Goal: Information Seeking & Learning: Learn about a topic

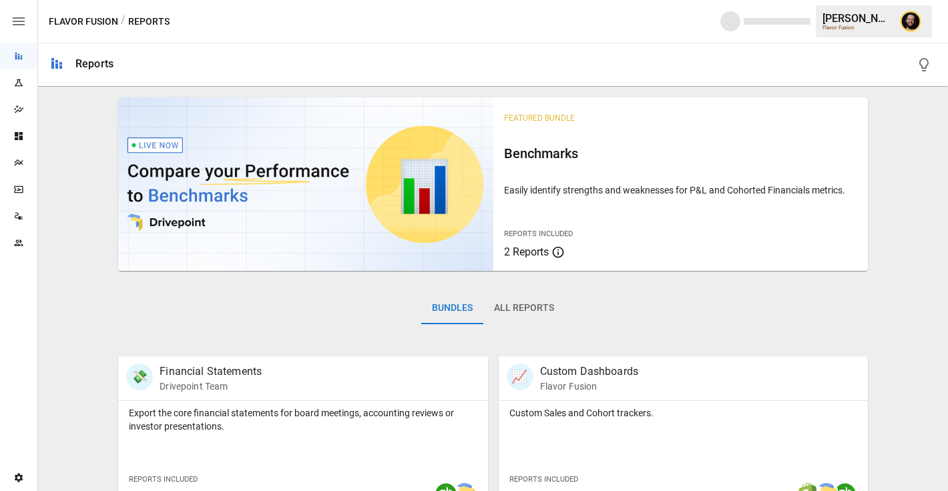
click at [22, 162] on icon "Plans" at bounding box center [18, 162] width 11 height 11
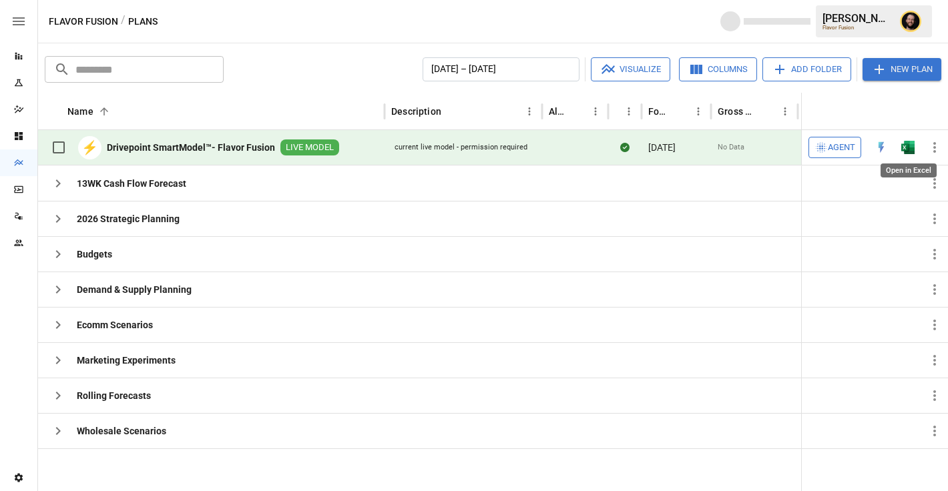
click at [909, 147] on img "Open in Excel" at bounding box center [907, 147] width 13 height 13
click at [58, 285] on icon "button" at bounding box center [58, 290] width 16 height 16
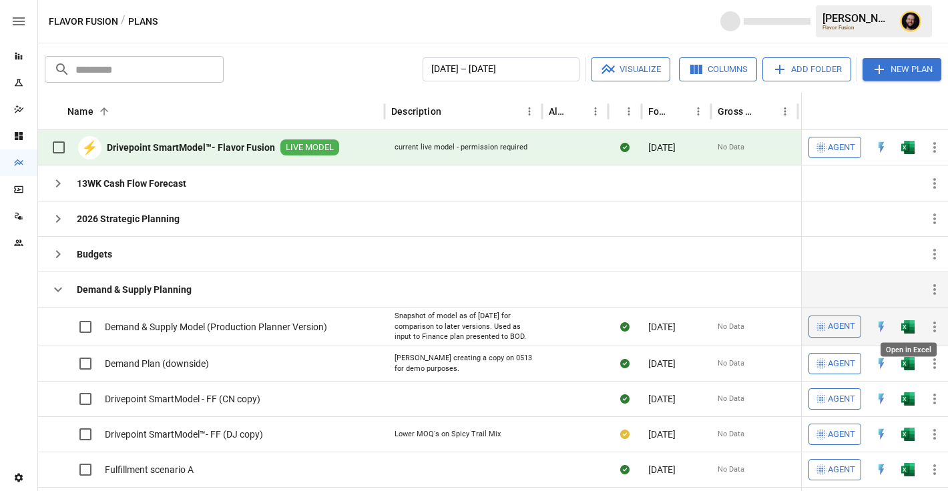
click at [909, 325] on img "Open in Excel" at bounding box center [907, 326] width 13 height 13
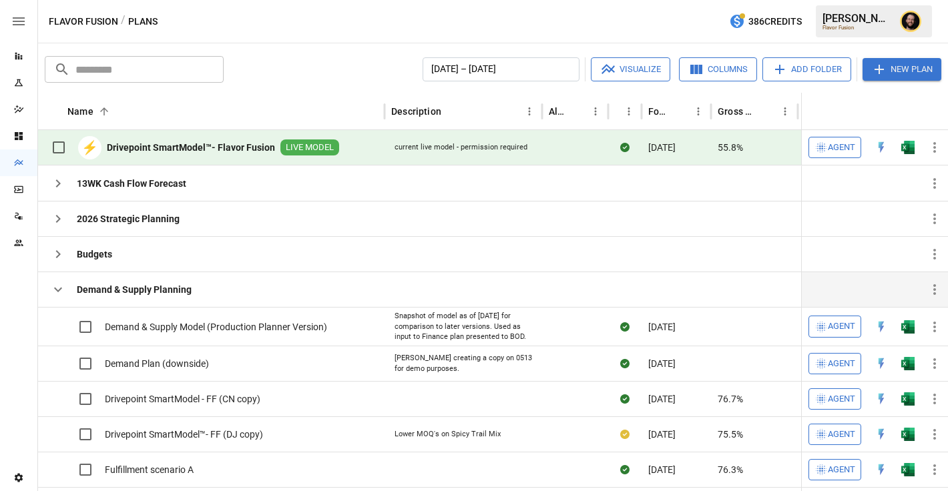
click at [51, 290] on icon "button" at bounding box center [58, 290] width 16 height 16
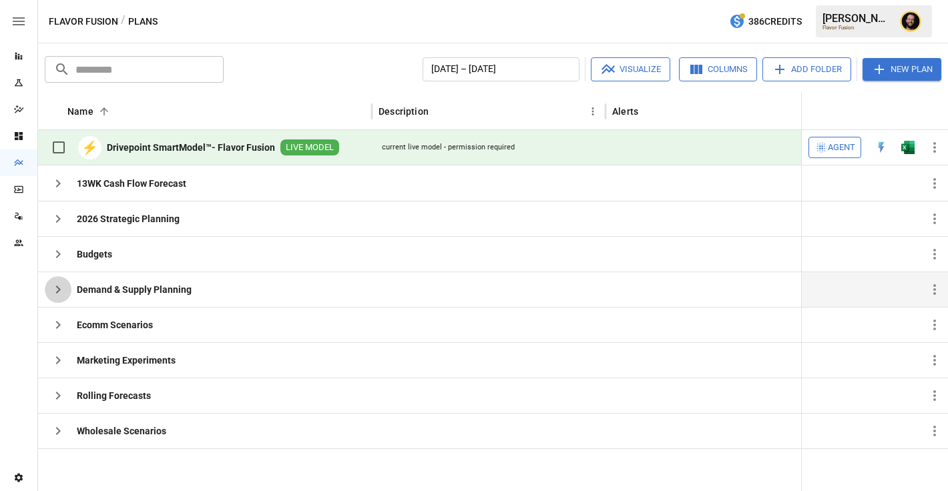
click at [60, 288] on icon "button" at bounding box center [58, 290] width 16 height 16
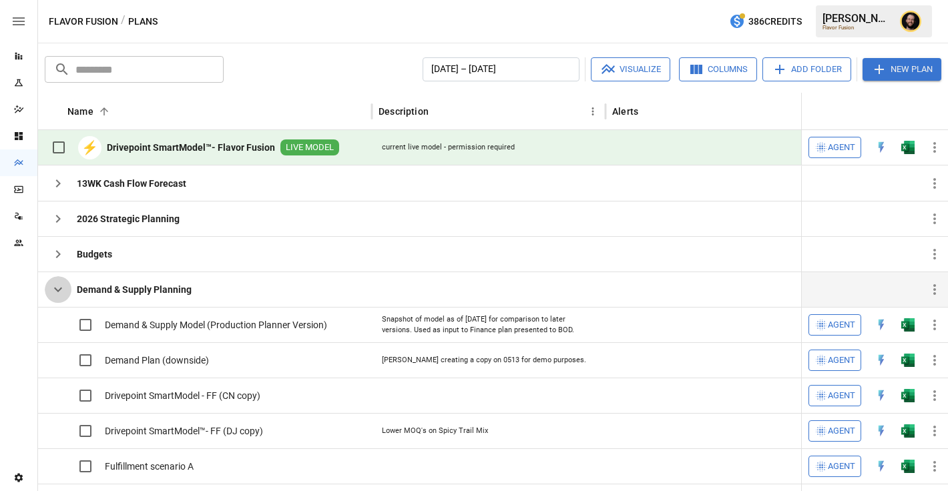
click at [60, 288] on icon "button" at bounding box center [58, 290] width 16 height 16
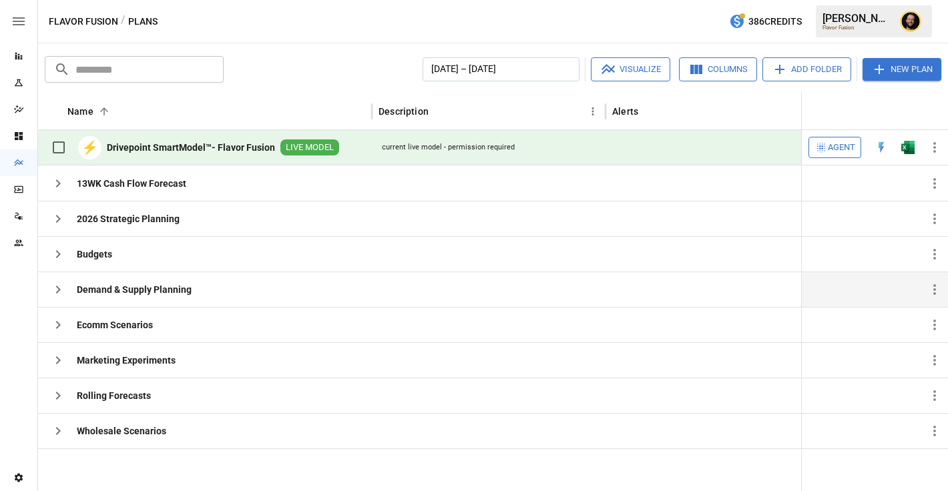
click at [825, 142] on icon "button" at bounding box center [820, 147] width 13 height 13
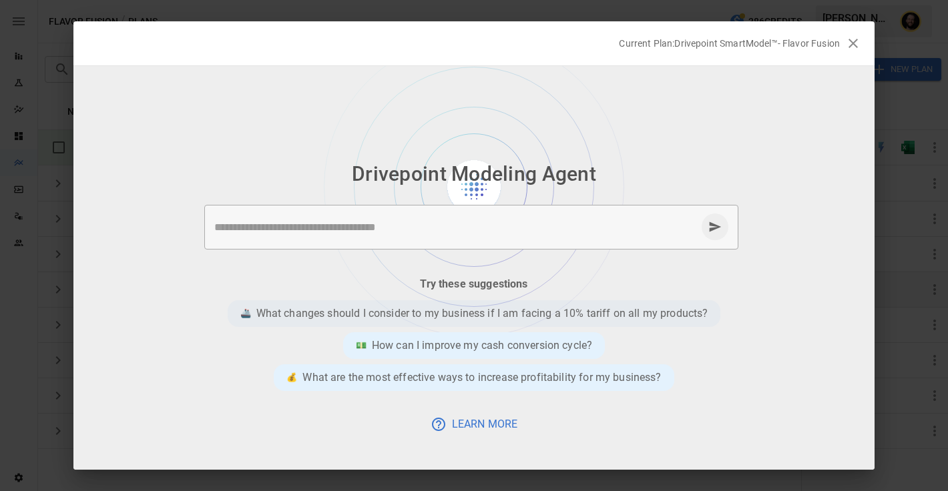
click at [420, 316] on p "What changes should I consider to my business if I am facing a 10% tariff on al…" at bounding box center [482, 314] width 452 height 16
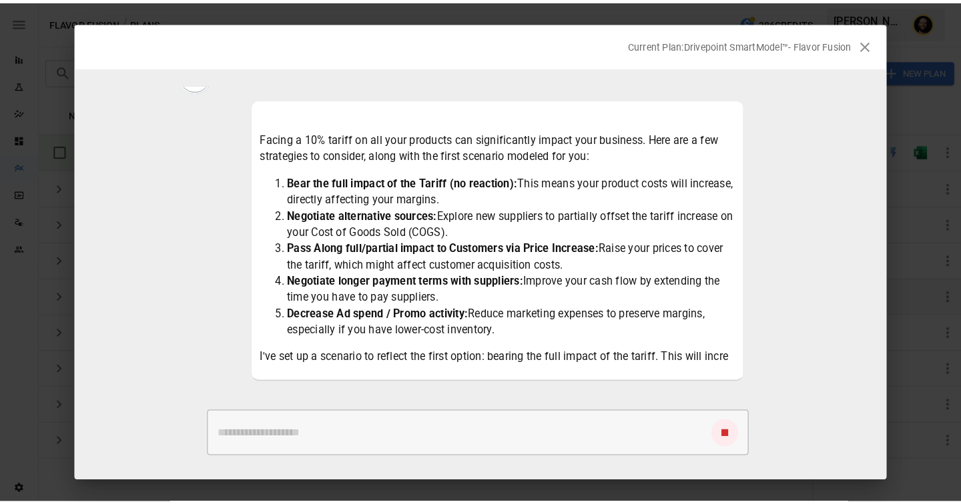
scroll to position [77, 0]
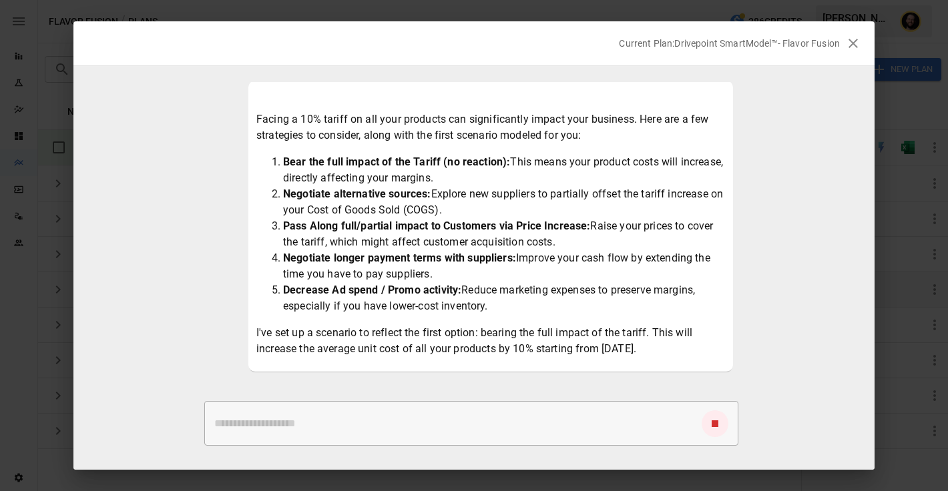
click at [474, 338] on p "I've set up a scenario to reflect the first option: bearing the full impact of …" at bounding box center [490, 341] width 468 height 32
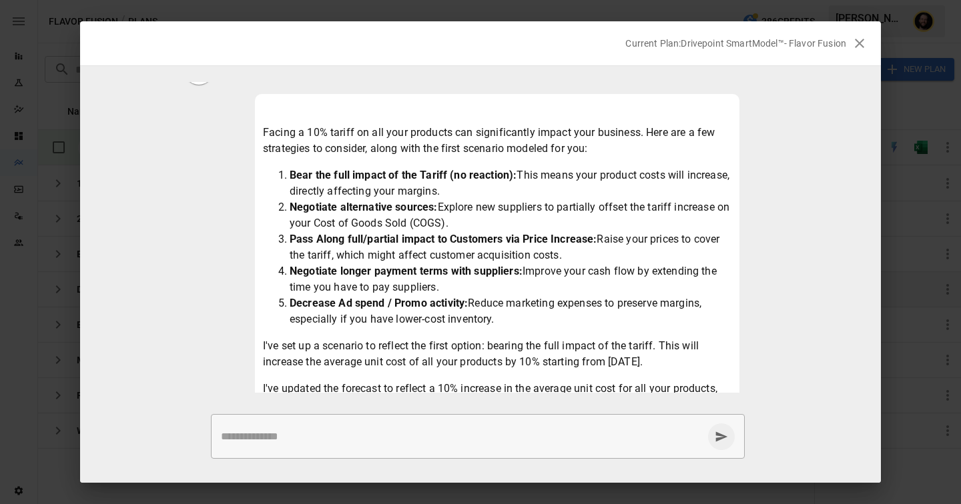
scroll to position [192, 0]
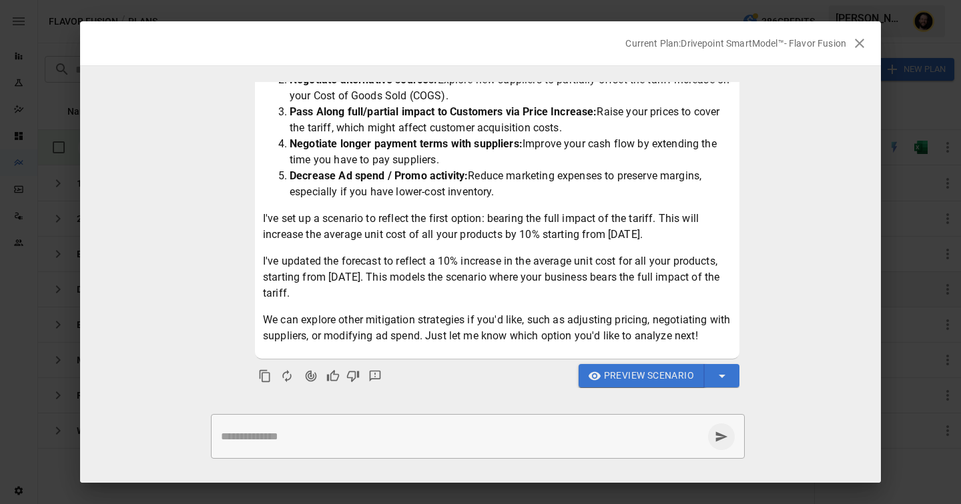
click at [621, 386] on button "Preview Scenario" at bounding box center [642, 376] width 127 height 24
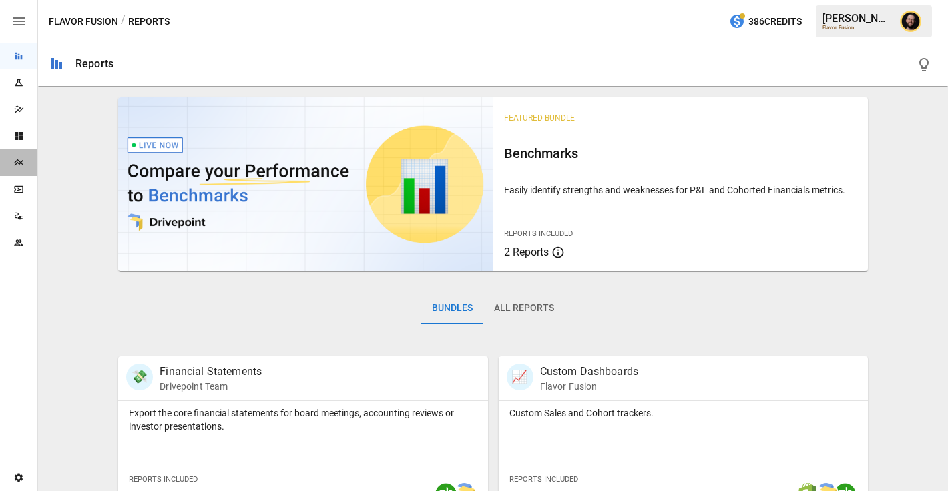
click at [19, 164] on icon "Plans" at bounding box center [18, 162] width 9 height 7
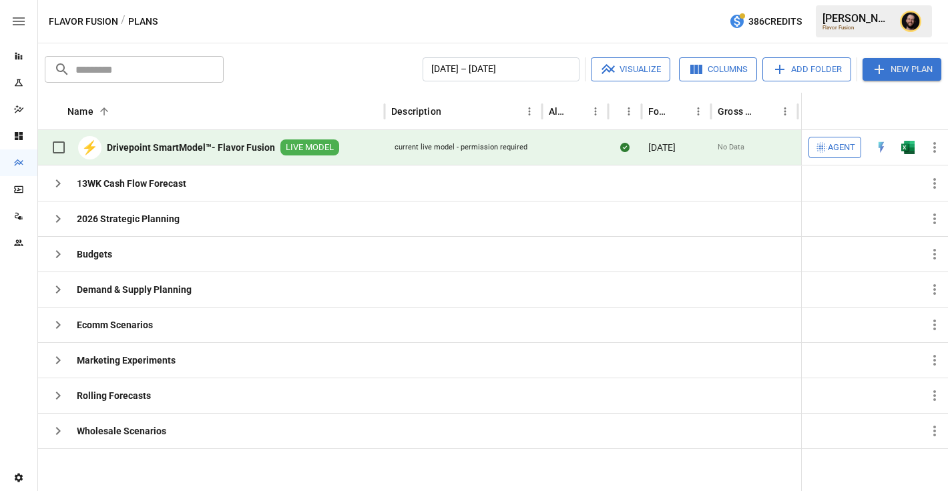
click at [838, 148] on span "Agent" at bounding box center [840, 147] width 27 height 15
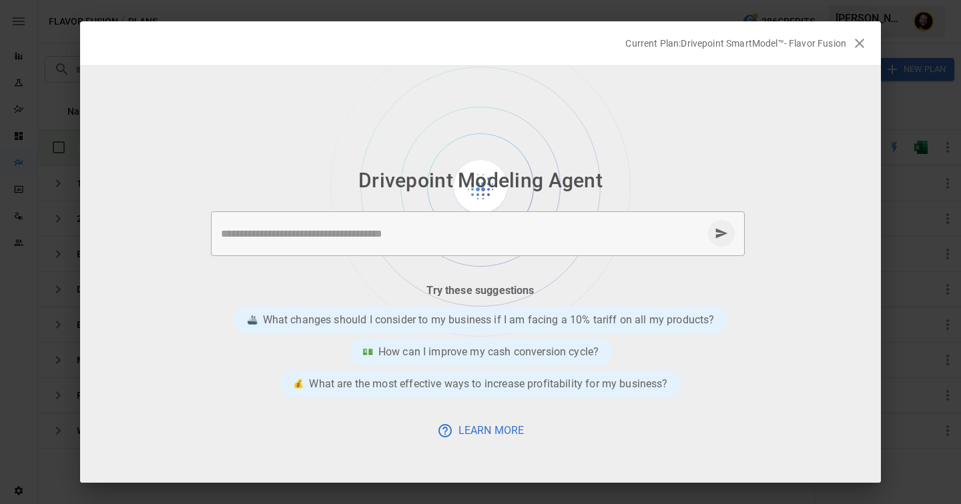
click at [384, 244] on div "* ​" at bounding box center [478, 234] width 534 height 45
click at [395, 234] on textarea at bounding box center [462, 233] width 482 height 15
click at [301, 236] on textarea "**********" at bounding box center [462, 233] width 482 height 15
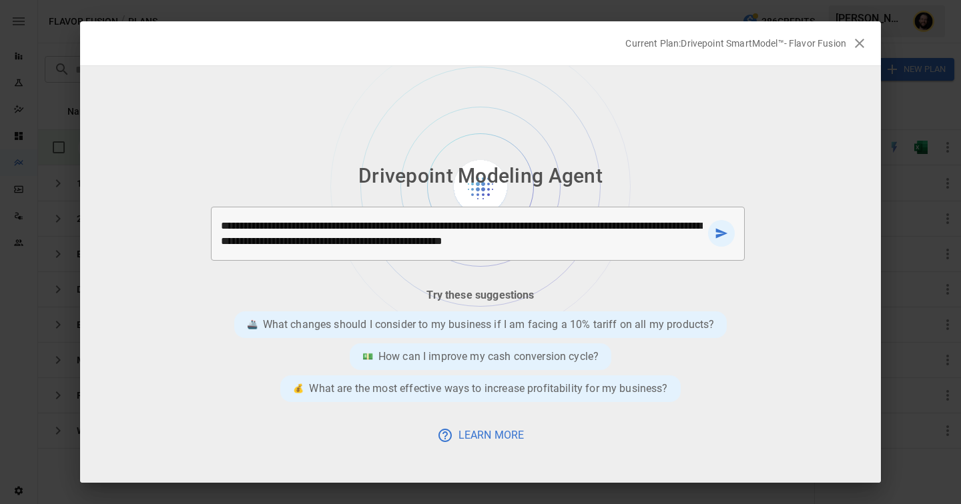
type textarea "**********"
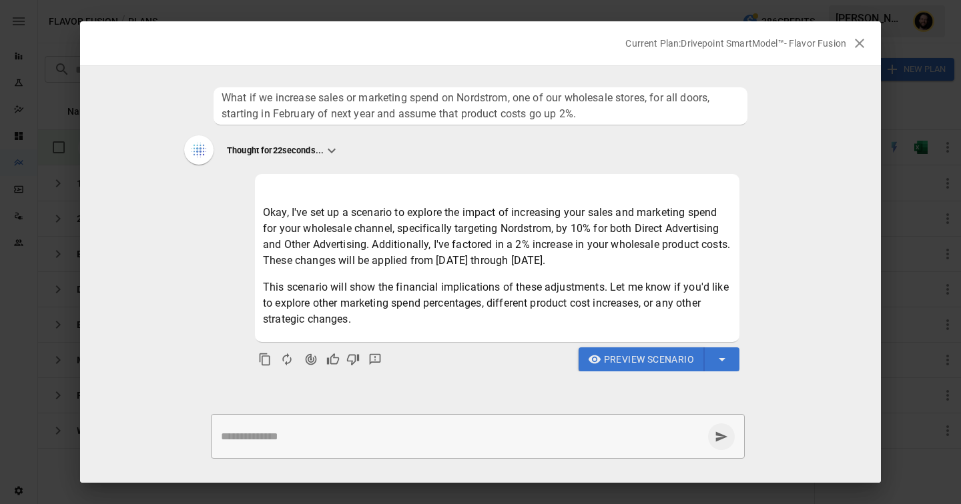
click at [647, 364] on span "Preview Scenario" at bounding box center [649, 360] width 90 height 17
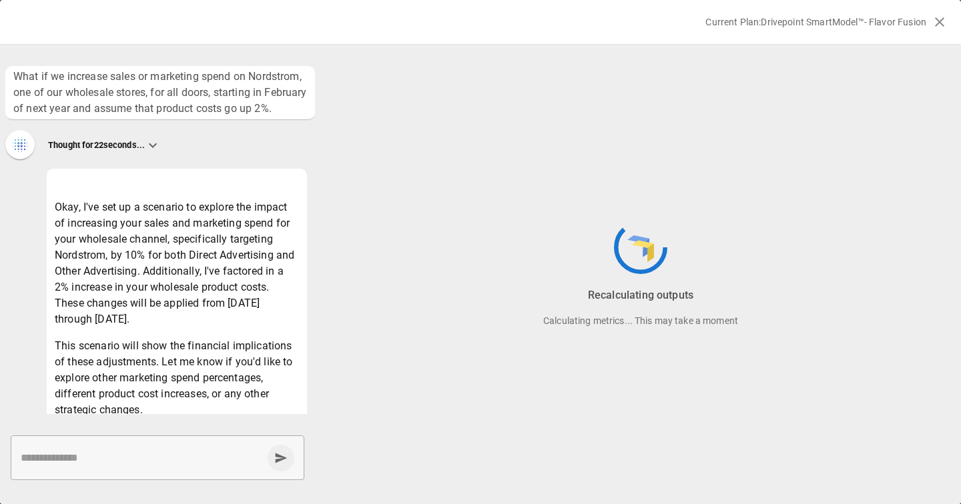
scroll to position [98, 0]
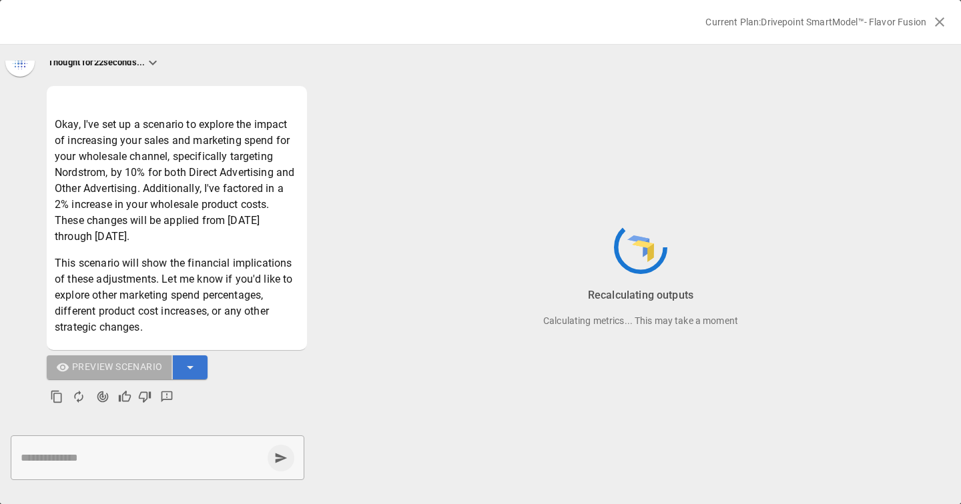
click at [78, 458] on textarea at bounding box center [142, 457] width 242 height 15
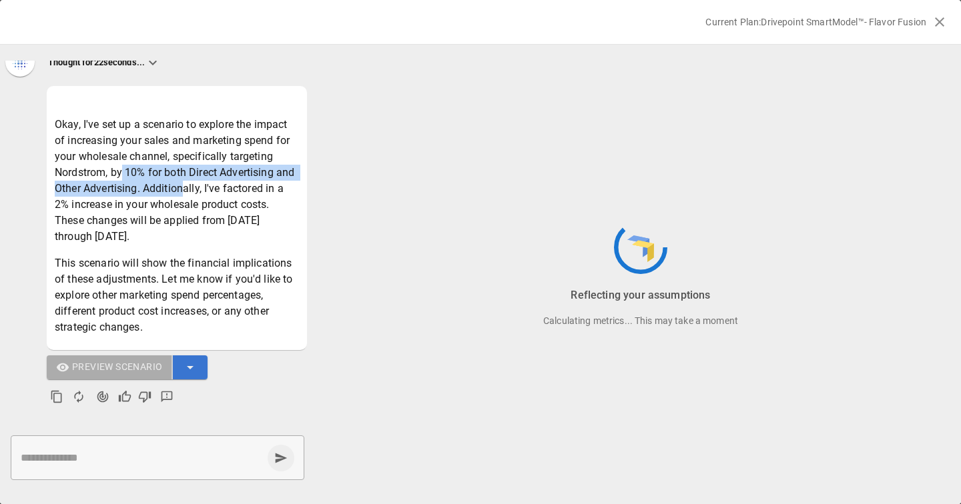
drag, startPoint x: 124, startPoint y: 172, endPoint x: 182, endPoint y: 190, distance: 60.6
click at [182, 190] on p "Okay, I've set up a scenario to explore the impact of increasing your sales and…" at bounding box center [177, 181] width 244 height 128
click at [165, 220] on p "Okay, I've set up a scenario to explore the impact of increasing your sales and…" at bounding box center [177, 181] width 244 height 128
click at [115, 457] on textarea at bounding box center [142, 457] width 242 height 15
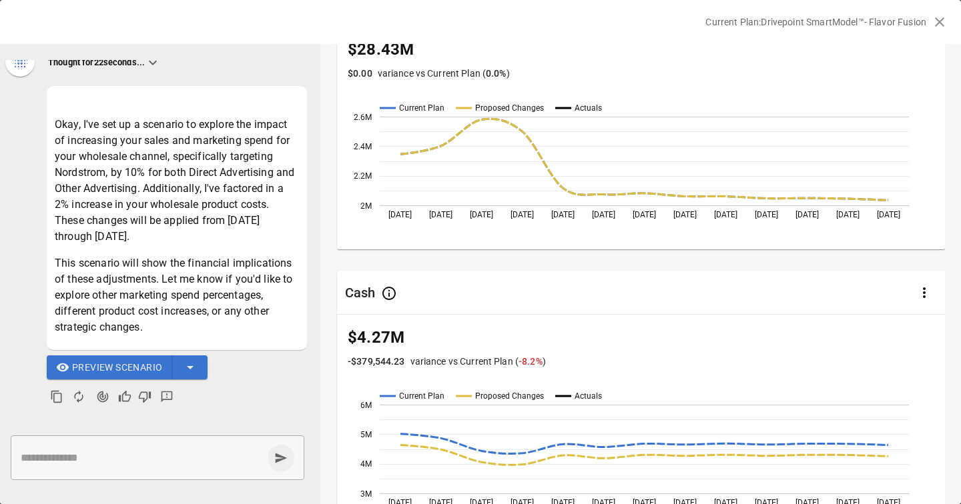
scroll to position [0, 0]
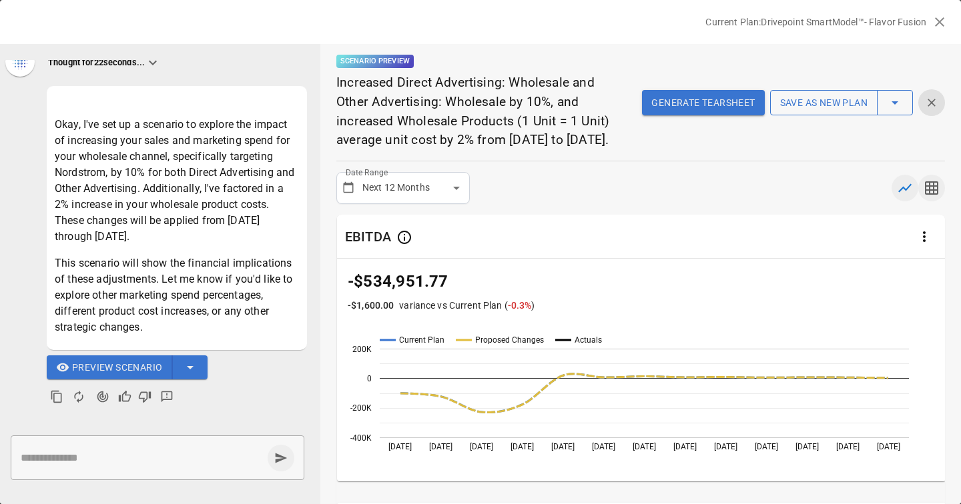
click at [934, 196] on icon "button" at bounding box center [931, 188] width 16 height 16
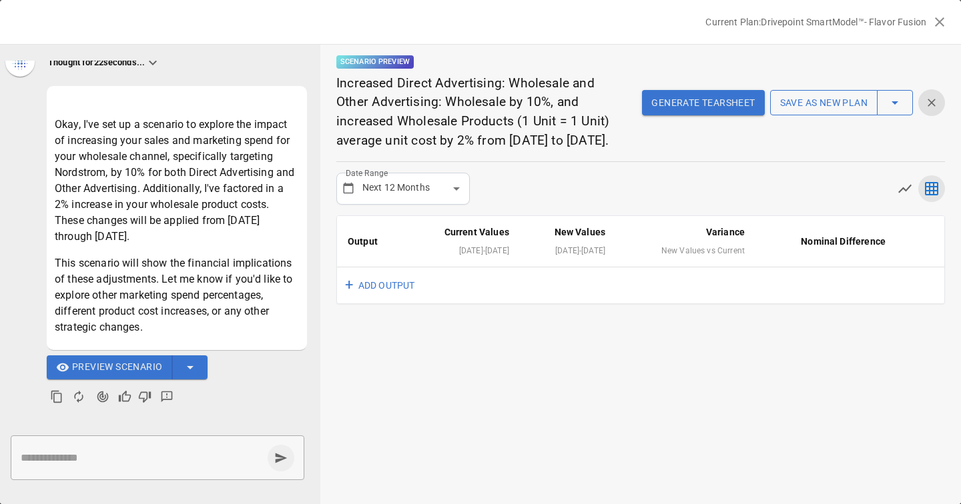
scroll to position [98, 0]
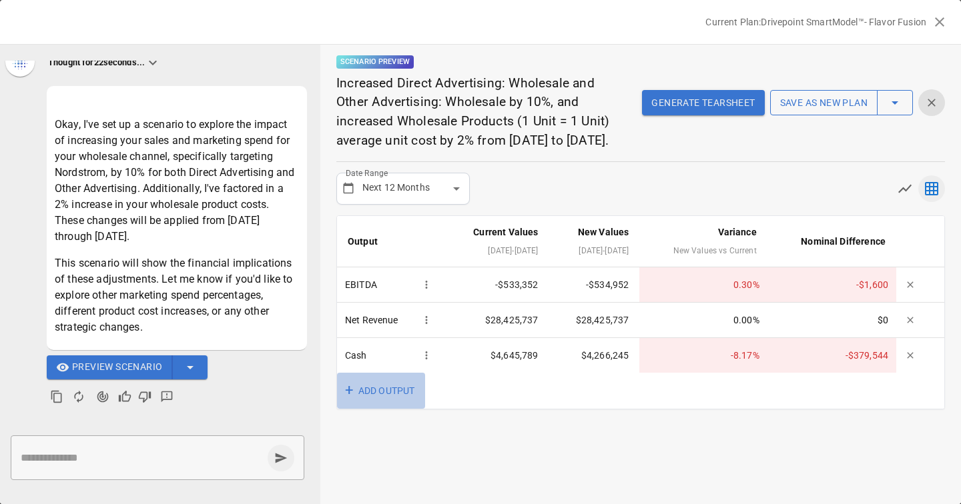
click at [382, 406] on button "+ ADD OUTPUT" at bounding box center [381, 391] width 88 height 37
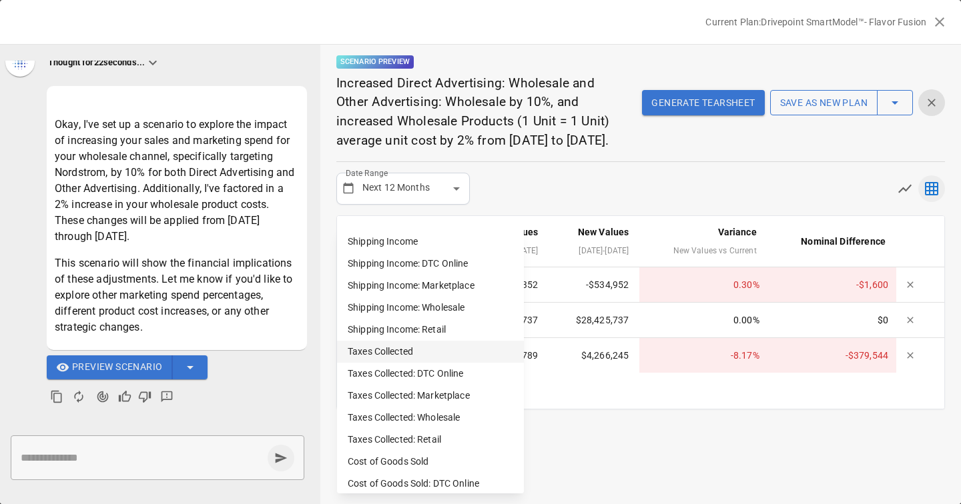
scroll to position [908, 0]
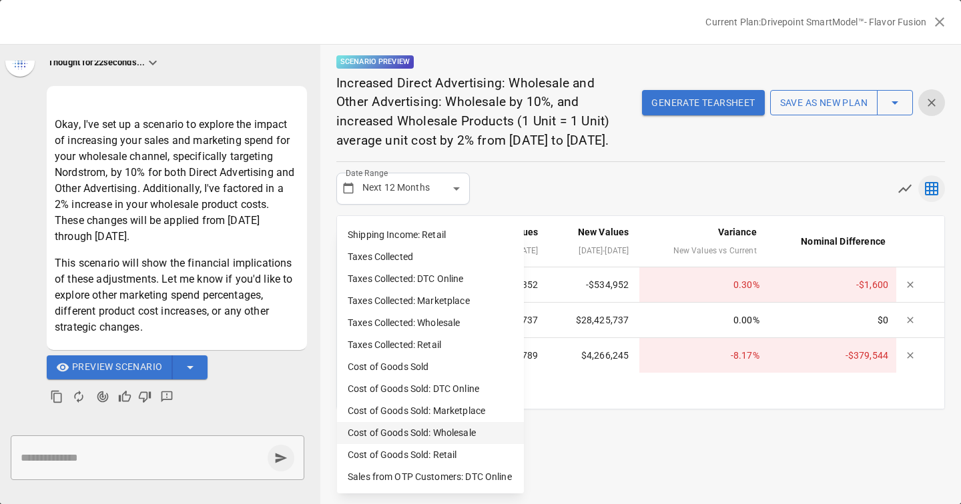
click at [429, 434] on li "Cost of Goods Sold: Wholesale" at bounding box center [430, 433] width 187 height 22
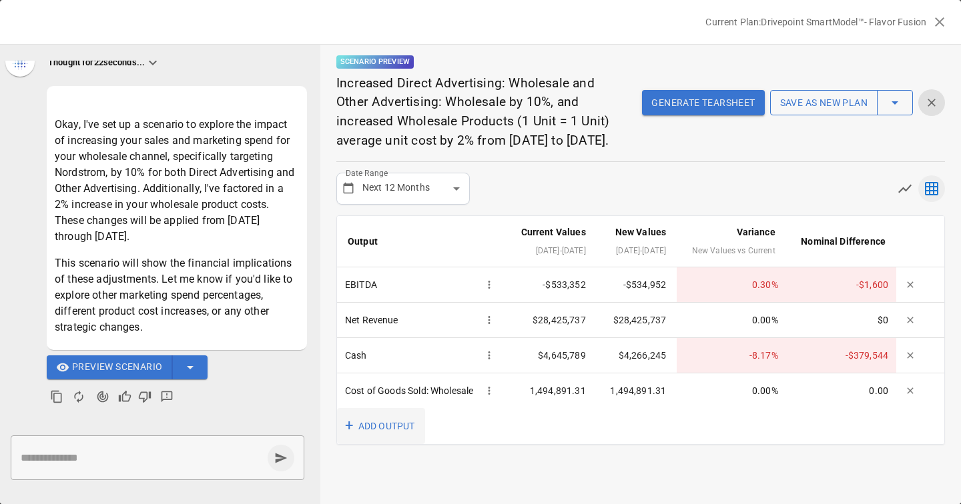
click at [402, 445] on button "+ ADD OUTPUT" at bounding box center [381, 426] width 88 height 37
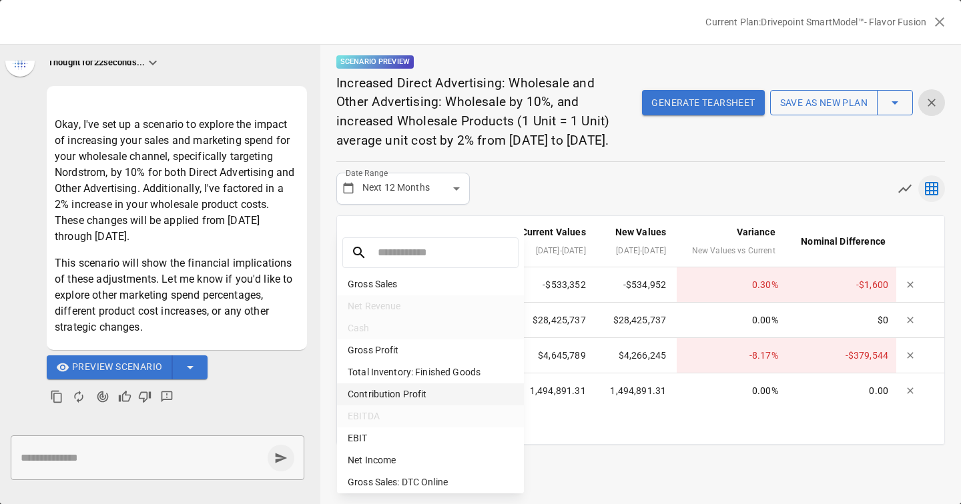
click at [403, 391] on li "Contribution Profit" at bounding box center [430, 395] width 187 height 22
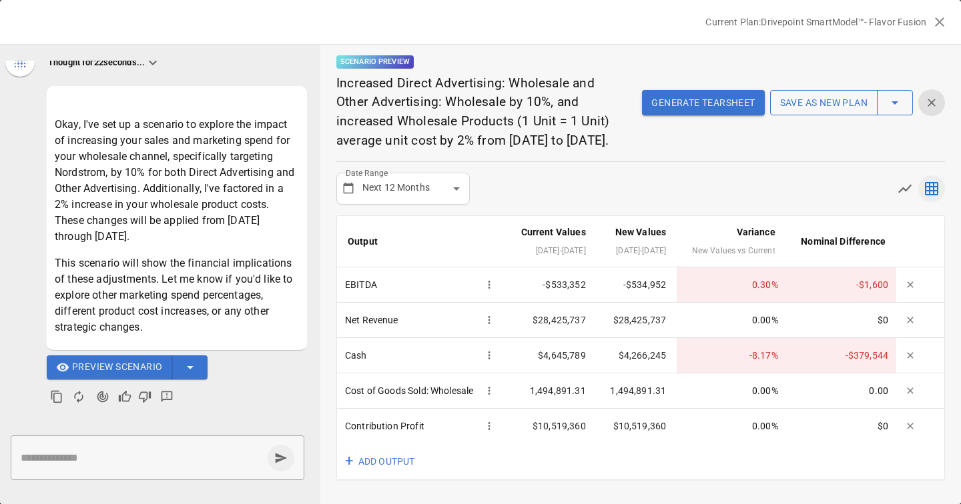
scroll to position [35, 0]
click at [397, 474] on button "+ ADD OUTPUT" at bounding box center [381, 462] width 88 height 37
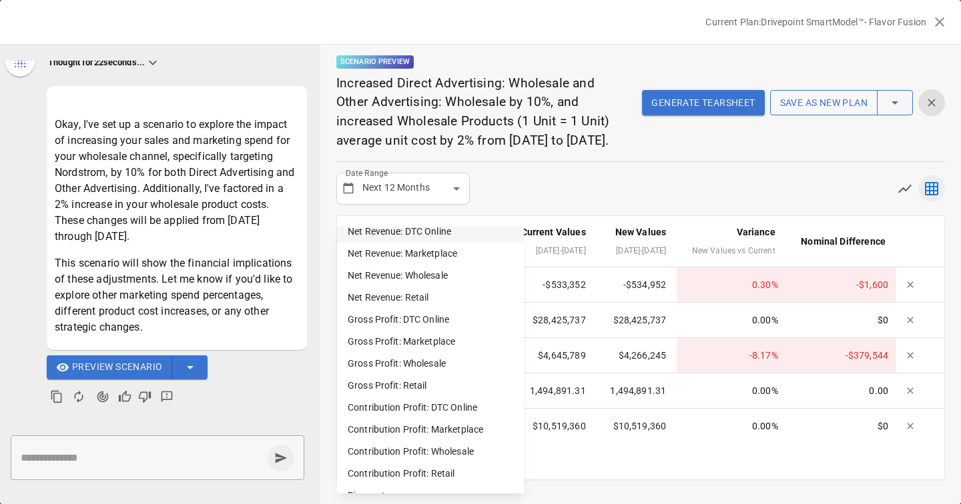
scroll to position [358, 0]
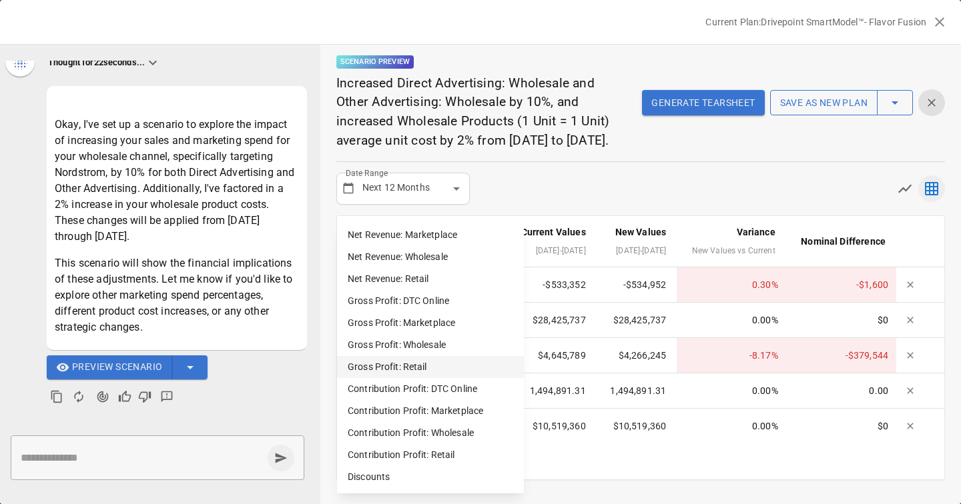
click at [410, 368] on li "Gross Profit: Retail" at bounding box center [430, 367] width 187 height 22
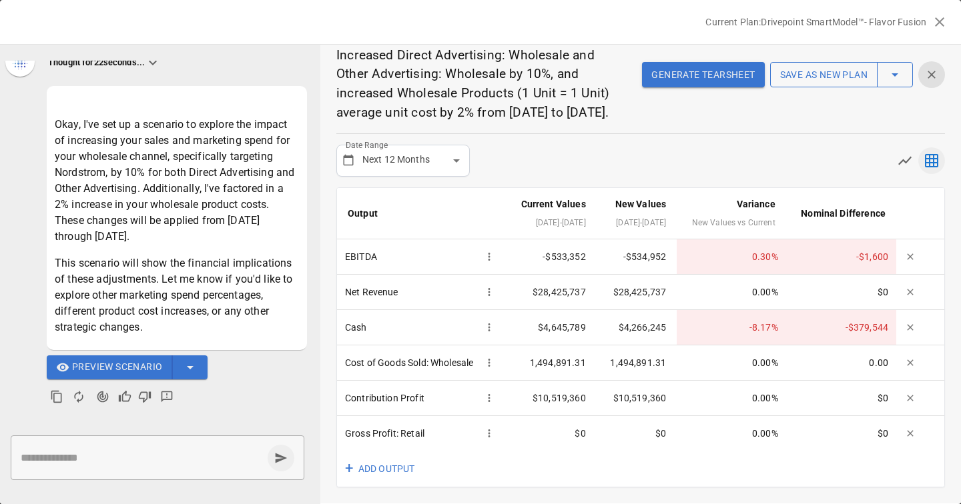
scroll to position [55, 0]
drag, startPoint x: 890, startPoint y: 301, endPoint x: 518, endPoint y: 303, distance: 372.3
click at [518, 303] on tr "Net Revenue $28,425,737 $28,425,737 0.00 % $0" at bounding box center [640, 292] width 607 height 35
click at [518, 304] on td "$28,425,737" at bounding box center [550, 292] width 89 height 35
click at [382, 482] on button "+ ADD OUTPUT" at bounding box center [381, 469] width 88 height 37
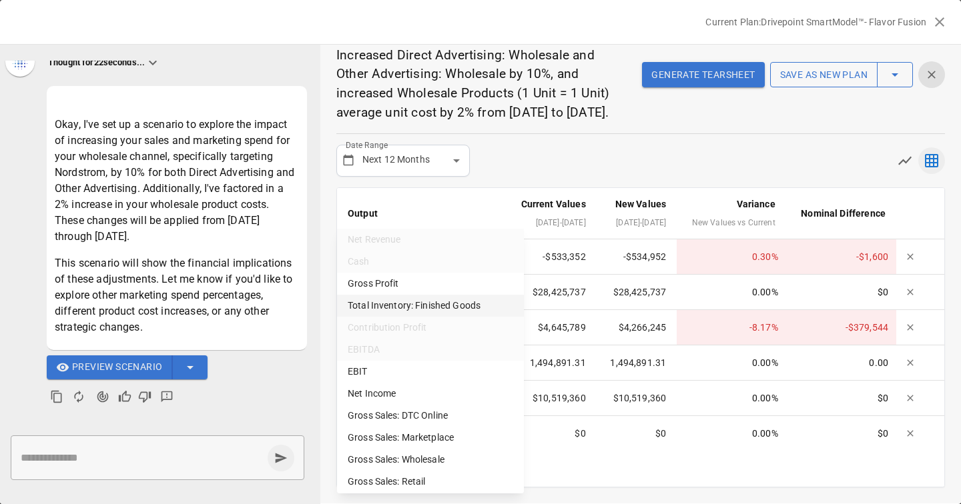
scroll to position [208, 0]
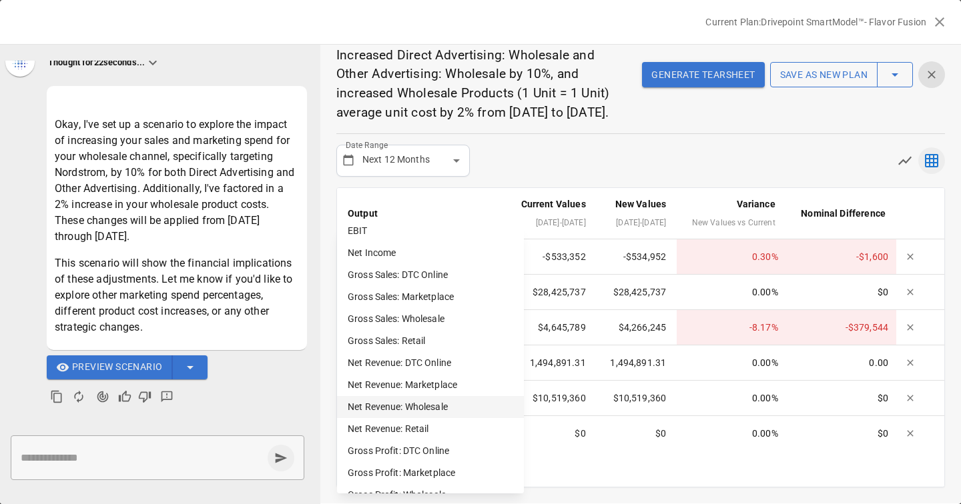
click at [436, 404] on li "Net Revenue: Wholesale" at bounding box center [430, 407] width 187 height 22
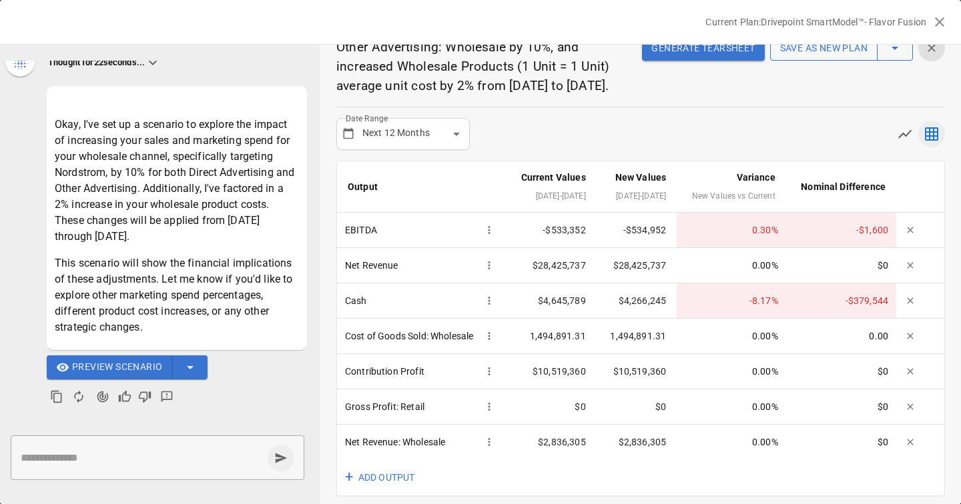
scroll to position [106, 0]
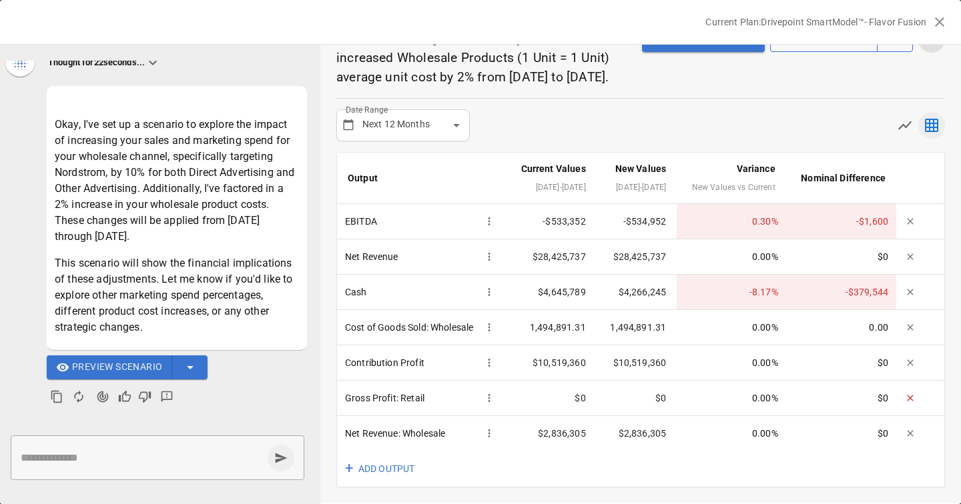
click at [913, 400] on icon "button" at bounding box center [910, 398] width 11 height 11
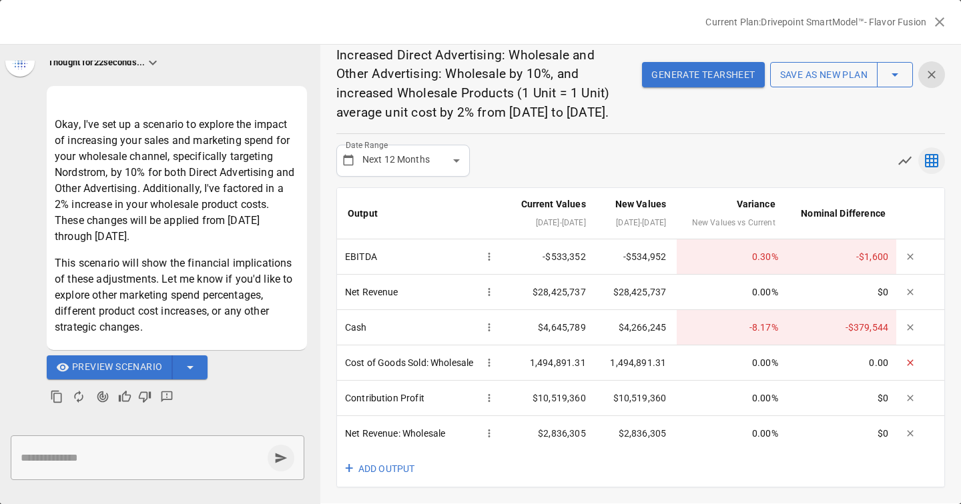
click at [907, 360] on icon "button" at bounding box center [910, 363] width 6 height 6
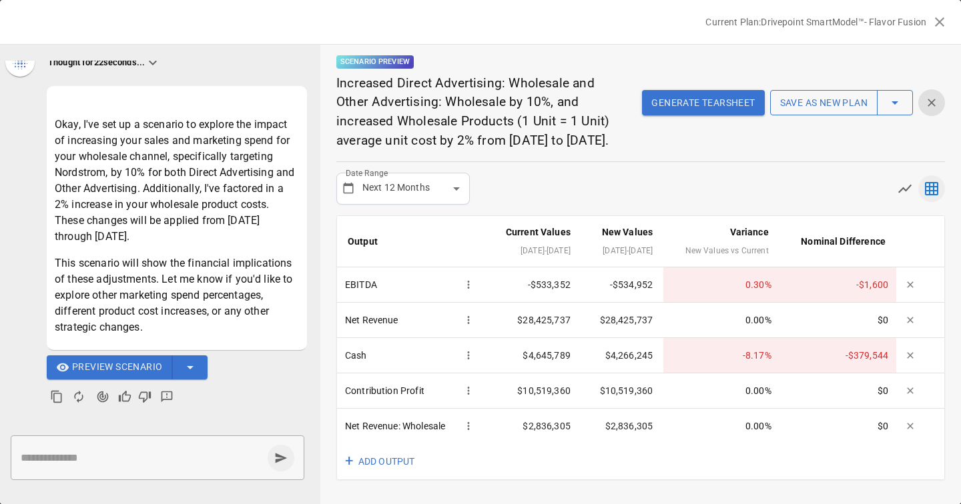
scroll to position [11, 0]
click at [911, 392] on icon "button" at bounding box center [910, 391] width 11 height 11
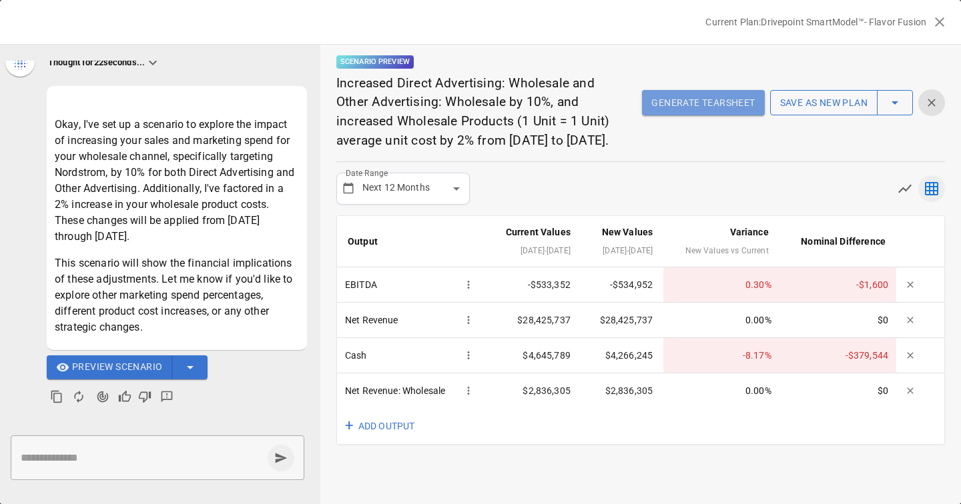
click at [698, 115] on button "Generate Tearsheet" at bounding box center [703, 102] width 122 height 25
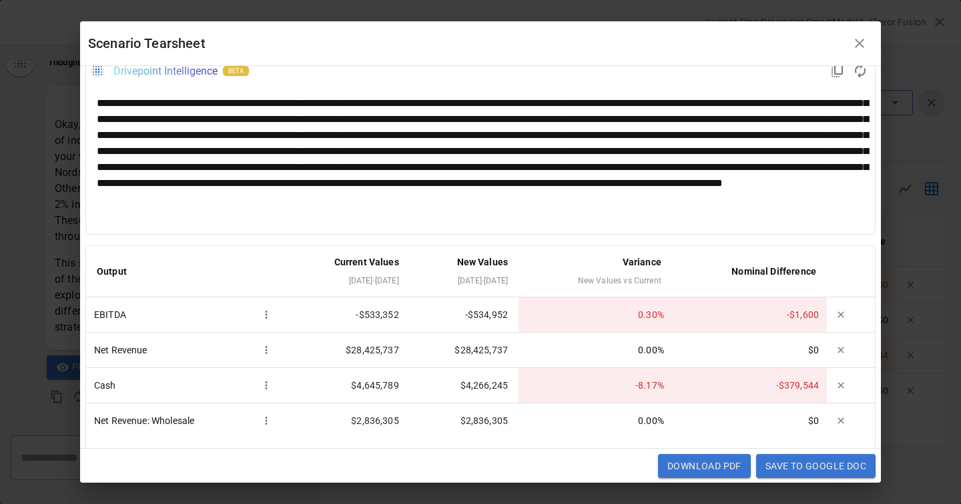
scroll to position [15, 0]
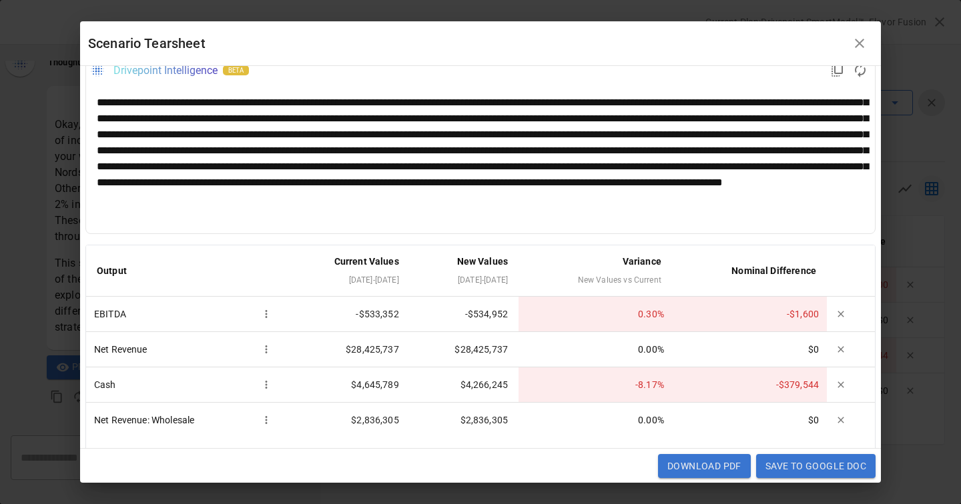
click at [579, 163] on div at bounding box center [480, 159] width 767 height 128
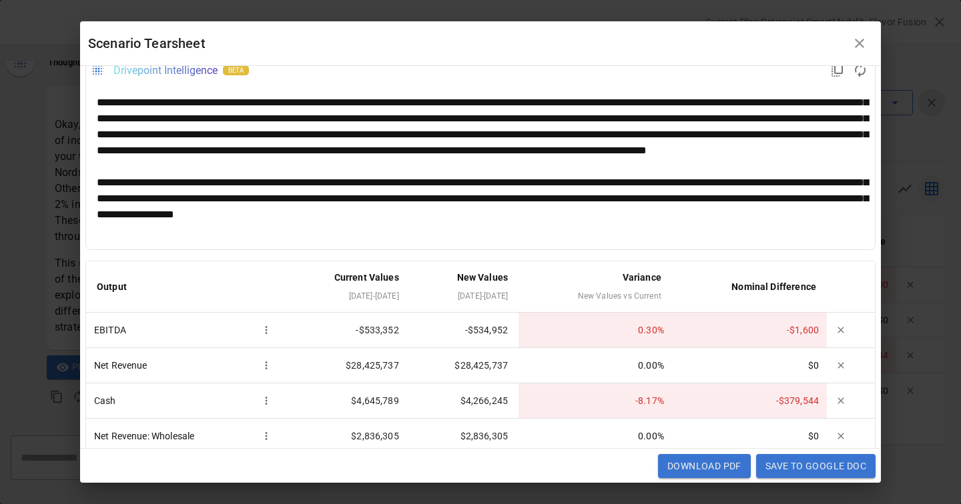
click at [600, 163] on div "**********" at bounding box center [480, 167] width 767 height 144
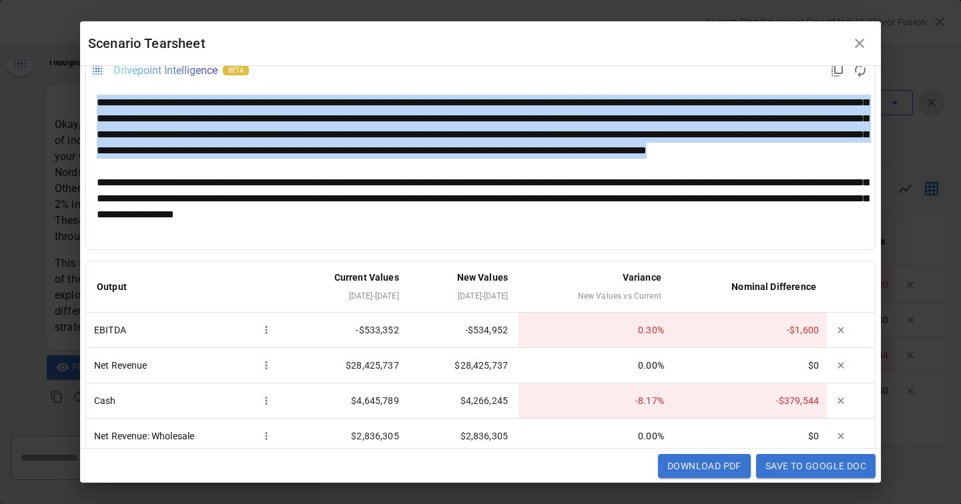
drag, startPoint x: 584, startPoint y: 171, endPoint x: 81, endPoint y: 109, distance: 506.2
click at [81, 109] on div "**********" at bounding box center [480, 257] width 801 height 382
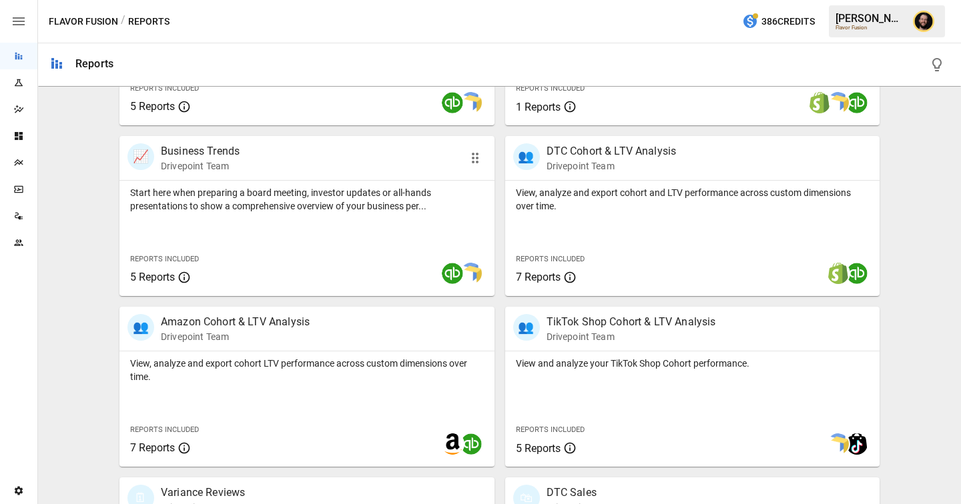
scroll to position [396, 0]
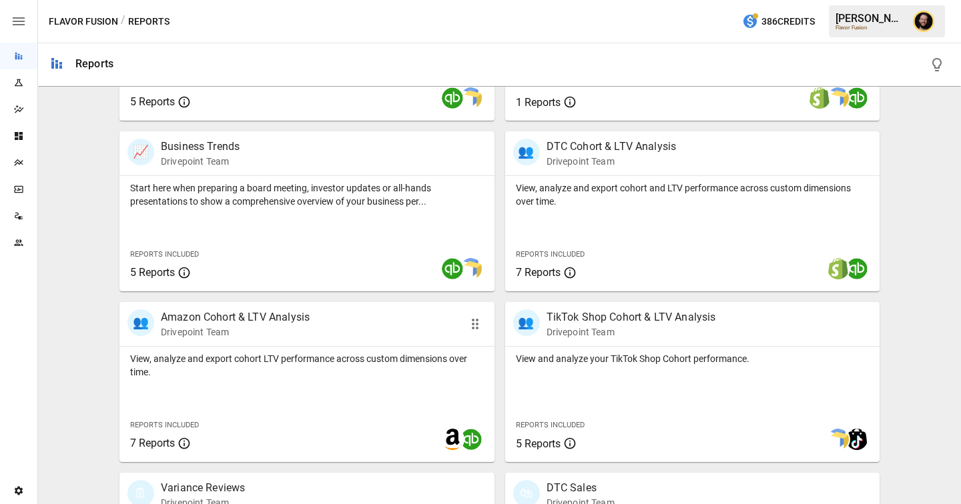
click at [413, 374] on p "View, analyze and export cohort LTV performance across custom dimensions over t…" at bounding box center [307, 365] width 354 height 27
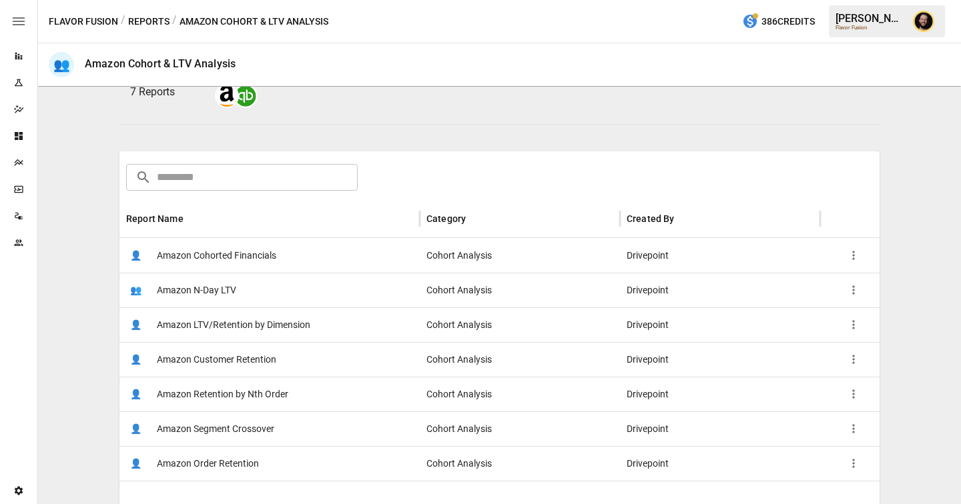
scroll to position [139, 0]
click at [302, 239] on div "👤 Amazon Cohorted Financials" at bounding box center [269, 254] width 300 height 35
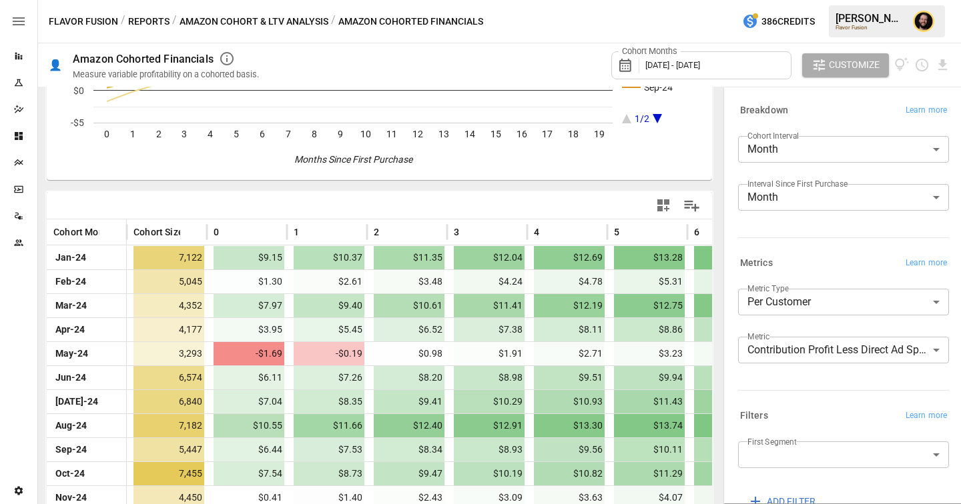
scroll to position [223, 0]
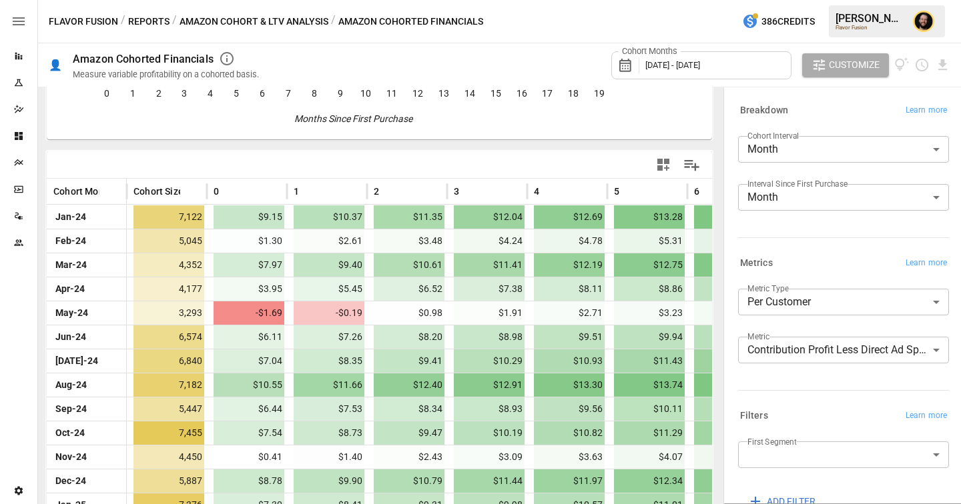
click at [827, 0] on body "Reports Experiments Dazzler Studio Dashboards Plans SmartModel ™ Data Sources T…" at bounding box center [480, 0] width 961 height 0
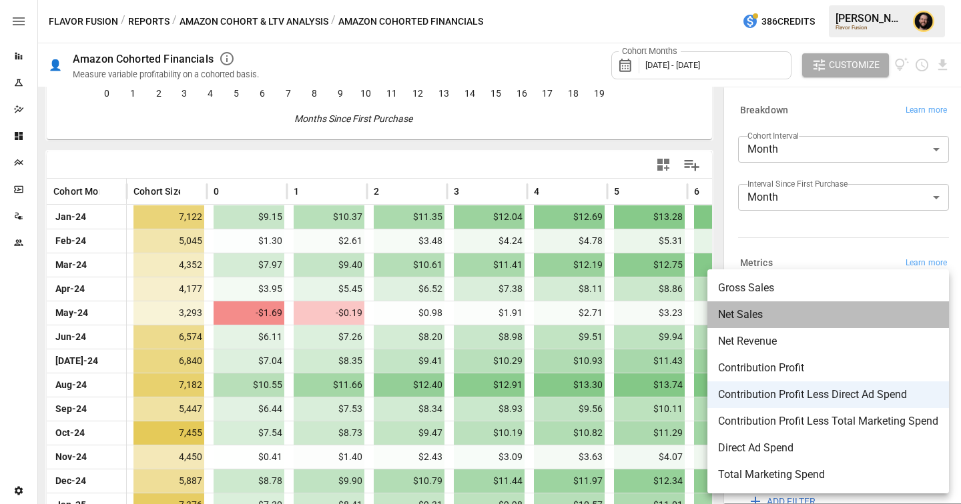
click at [752, 315] on span "Net Sales" at bounding box center [828, 315] width 220 height 16
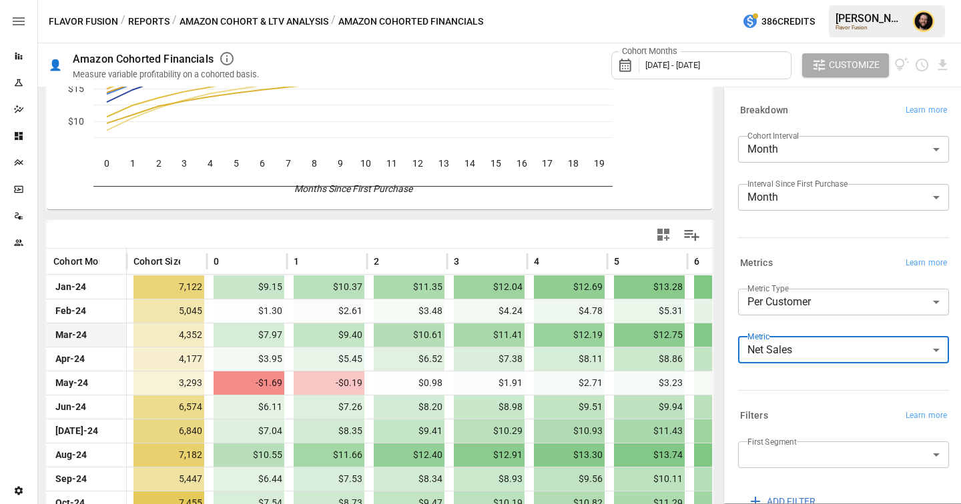
scroll to position [223, 0]
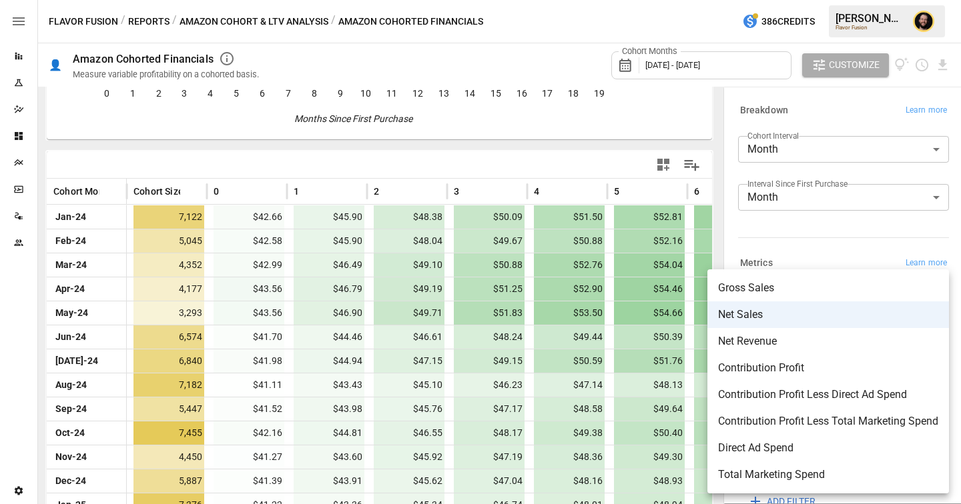
click at [800, 0] on body "Reports Experiments Dazzler Studio Dashboards Plans SmartModel ™ Data Sources T…" at bounding box center [480, 0] width 961 height 0
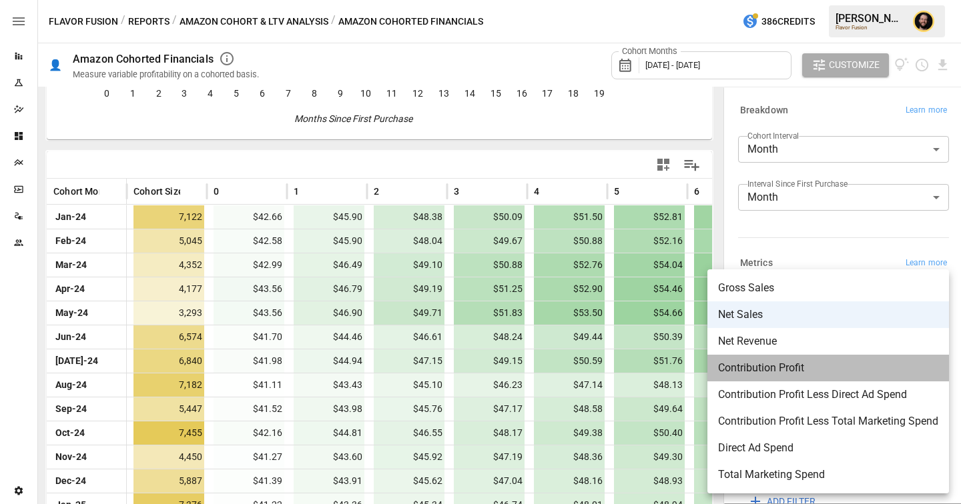
click at [769, 368] on span "Contribution Profit" at bounding box center [828, 368] width 220 height 16
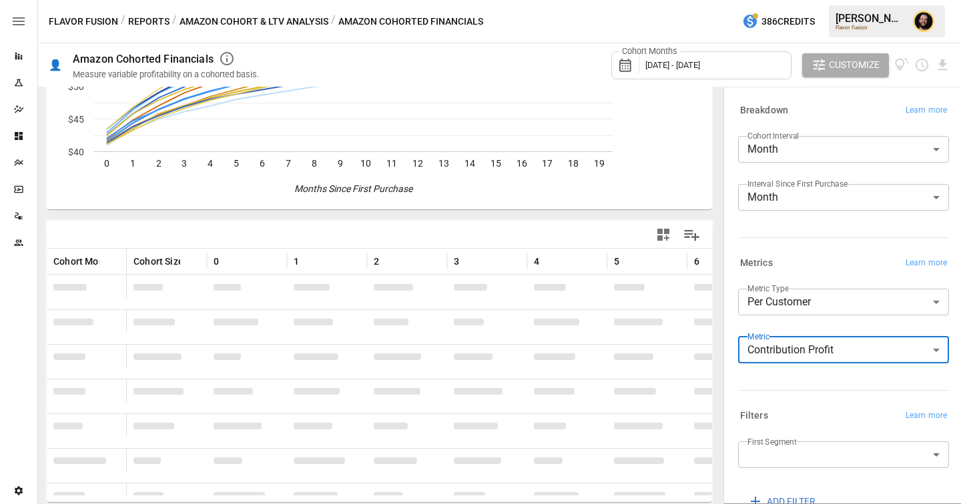
scroll to position [223, 0]
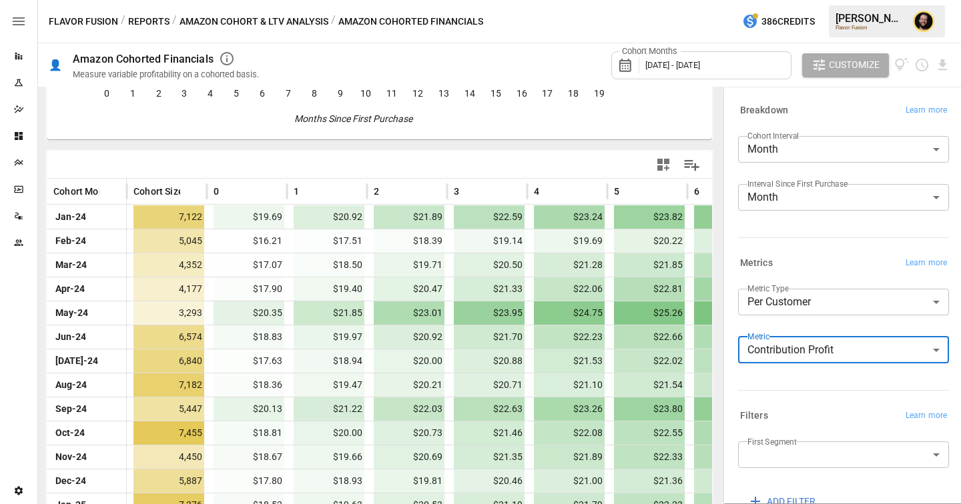
click at [872, 0] on body "Reports Experiments Dazzler Studio Dashboards Plans SmartModel ™ Data Sources T…" at bounding box center [480, 0] width 961 height 0
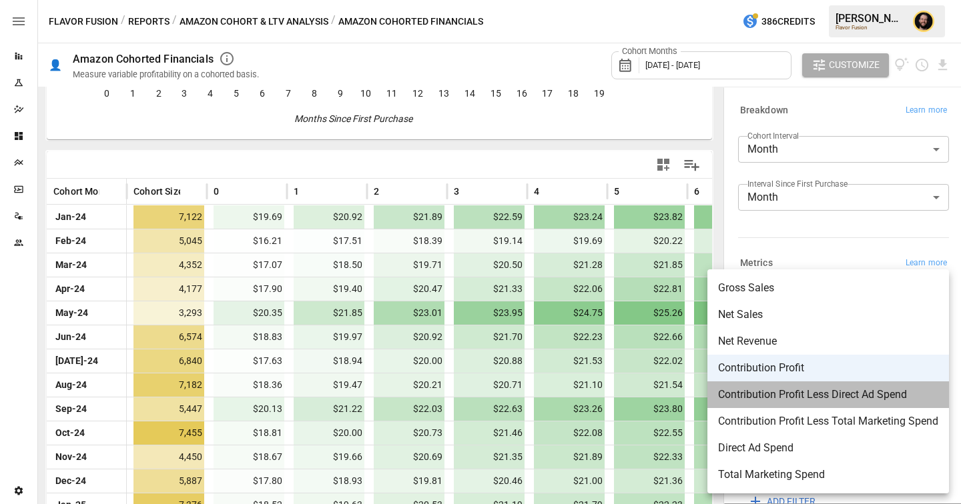
click at [809, 394] on span "Contribution Profit Less Direct Ad Spend" at bounding box center [828, 395] width 220 height 16
type input "**********"
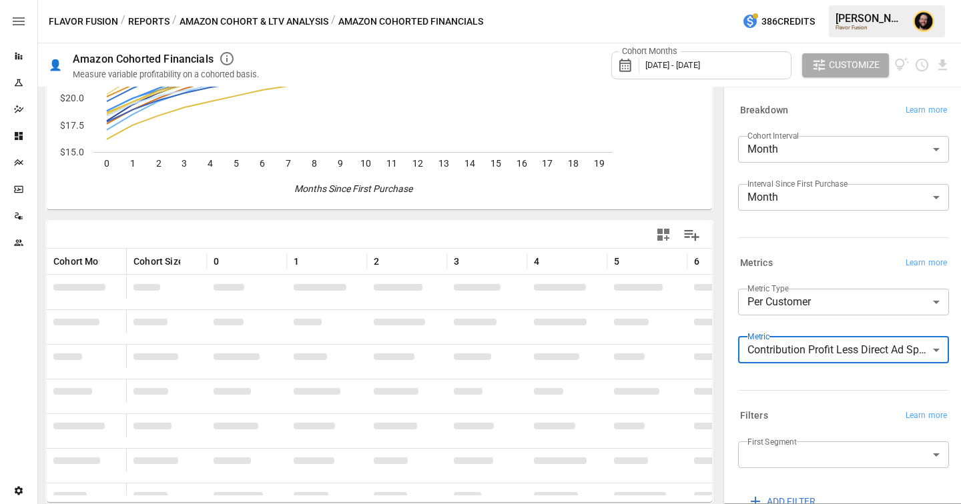
scroll to position [223, 0]
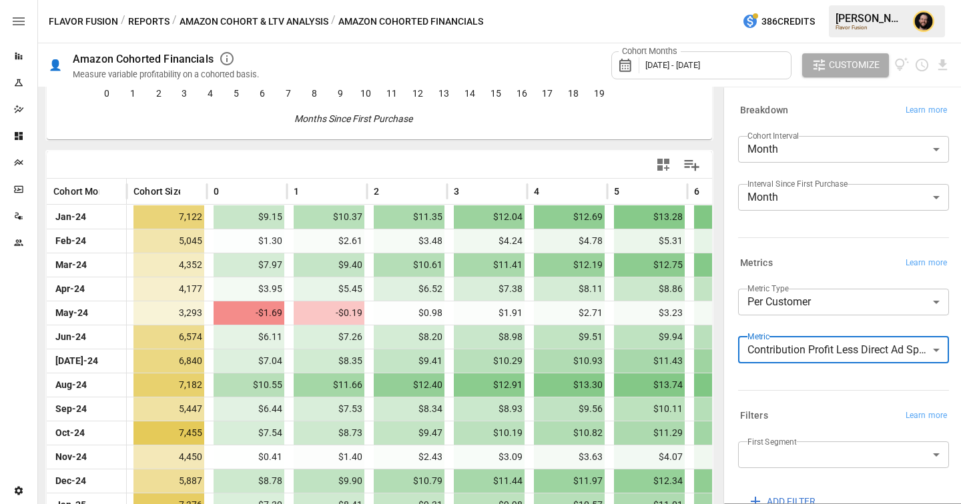
click at [771, 0] on body "Reports Experiments Dazzler Studio Dashboards Plans SmartModel ™ Data Sources T…" at bounding box center [480, 0] width 961 height 0
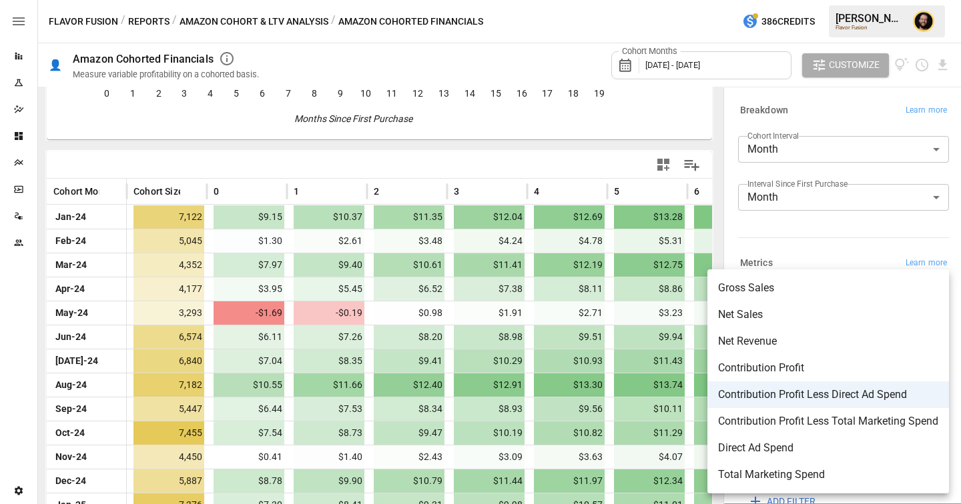
click at [144, 15] on div at bounding box center [480, 252] width 961 height 504
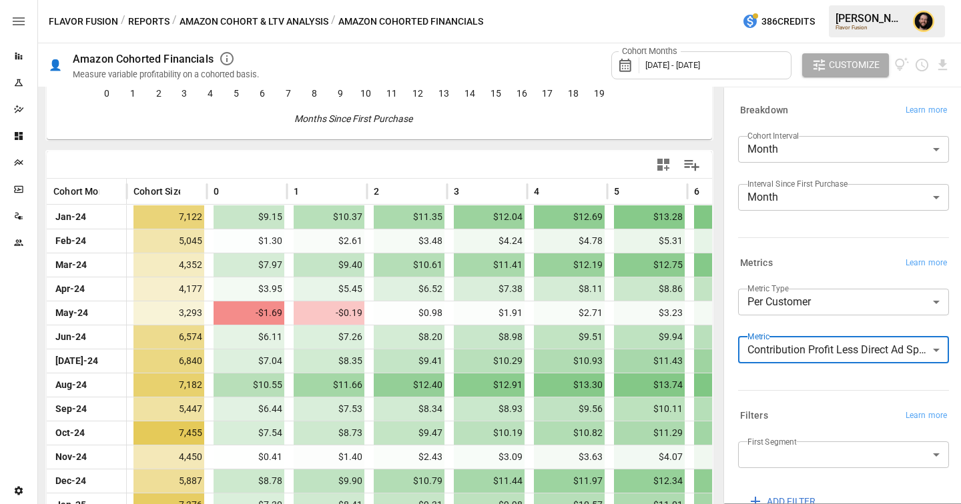
click at [142, 21] on button "Reports" at bounding box center [148, 21] width 41 height 17
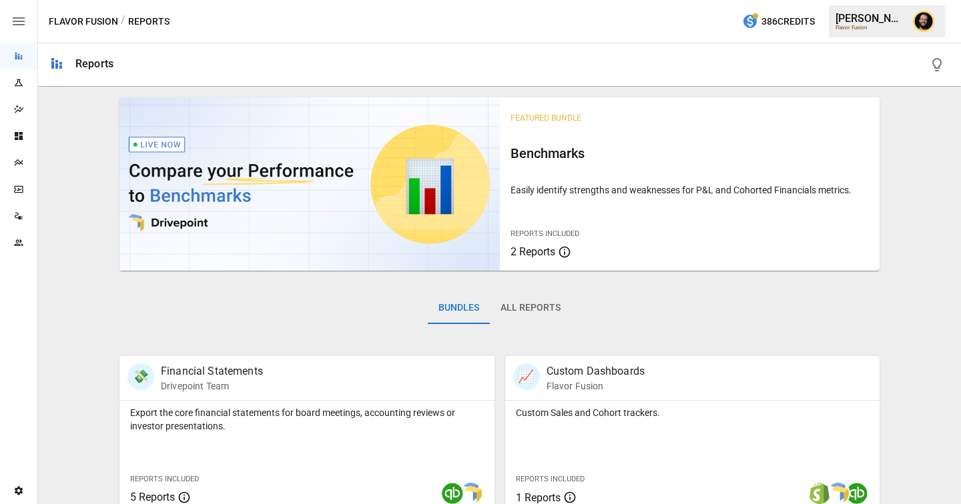
scroll to position [883, 0]
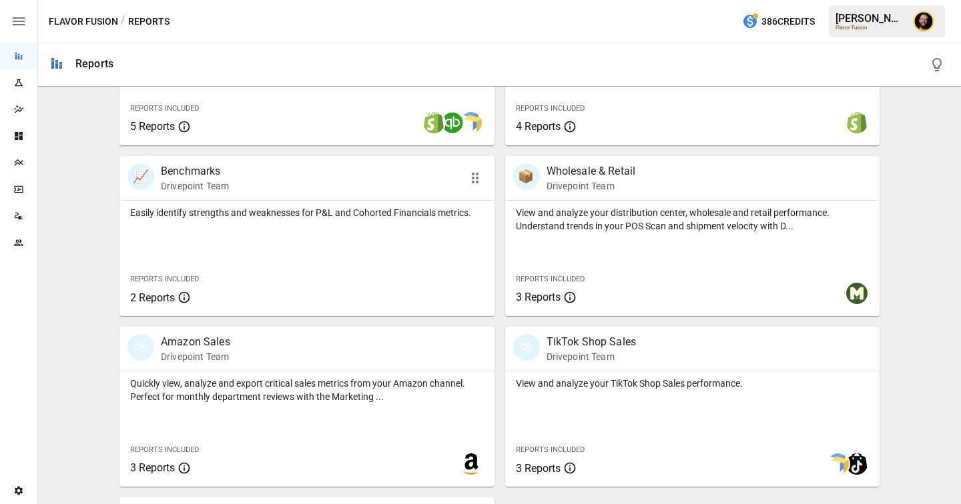
click at [288, 272] on div "Easily identify strengths and weaknesses for P&L and Cohorted Financials metric…" at bounding box center [306, 258] width 375 height 115
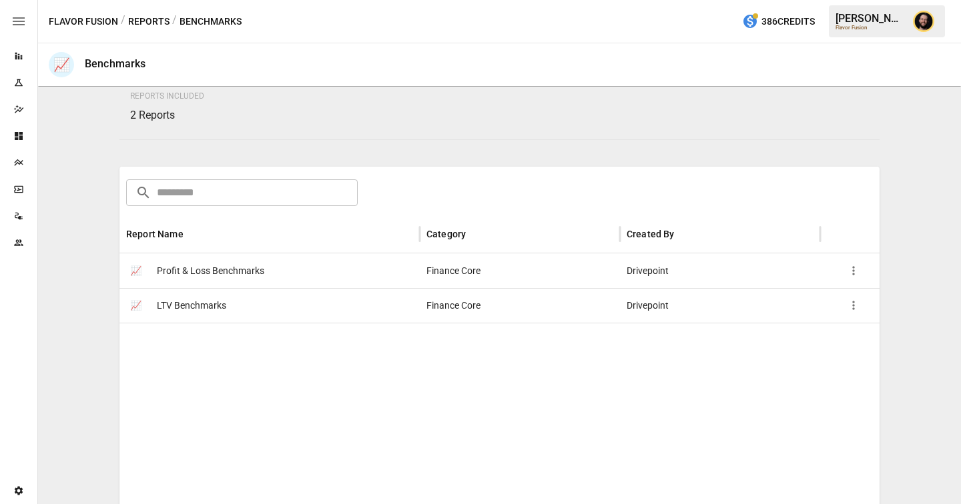
scroll to position [145, 0]
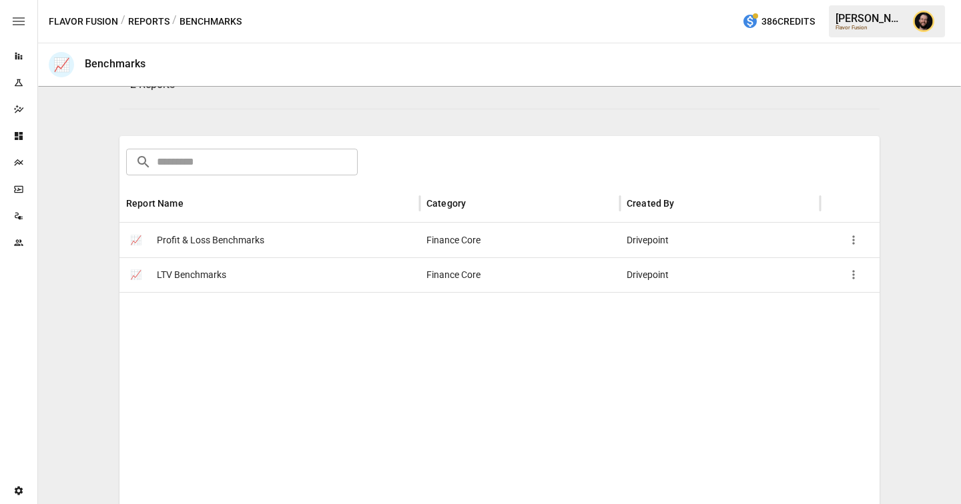
click at [234, 276] on div "📈 LTV Benchmarks" at bounding box center [269, 275] width 300 height 35
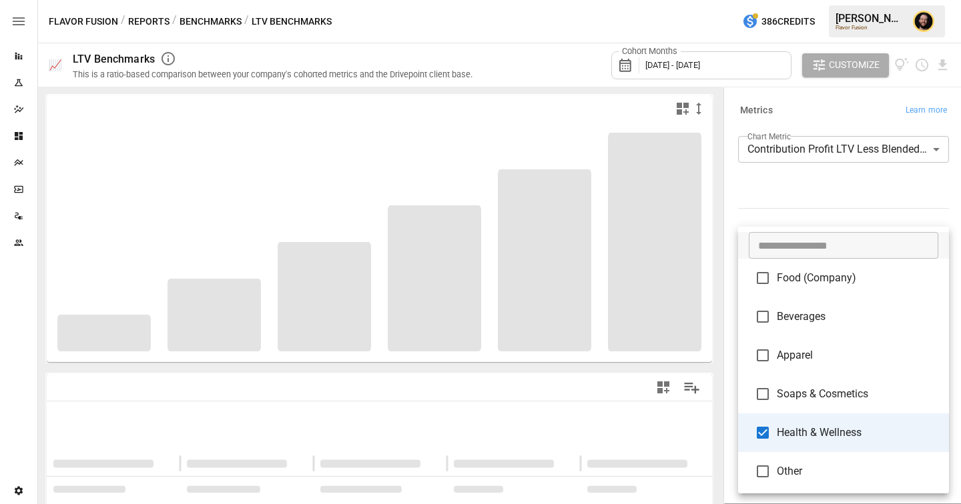
click at [871, 0] on body "**********" at bounding box center [480, 0] width 961 height 0
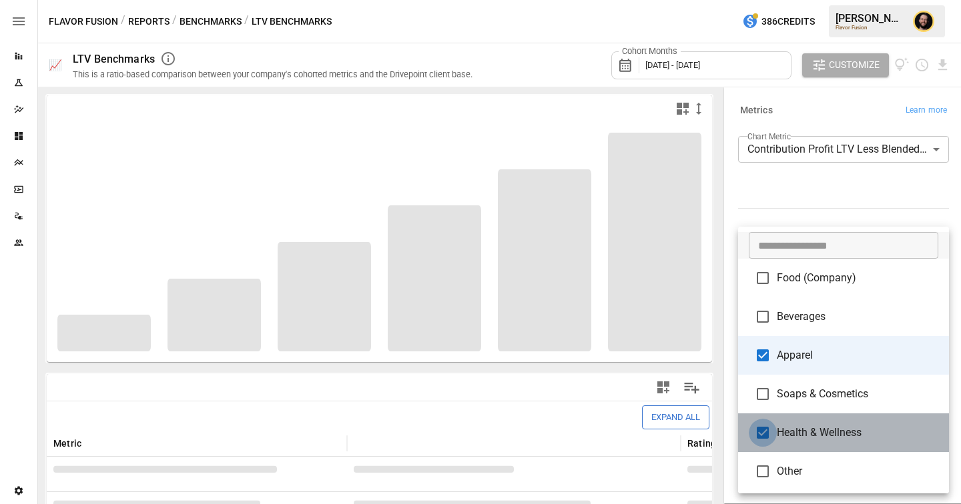
type input "*******"
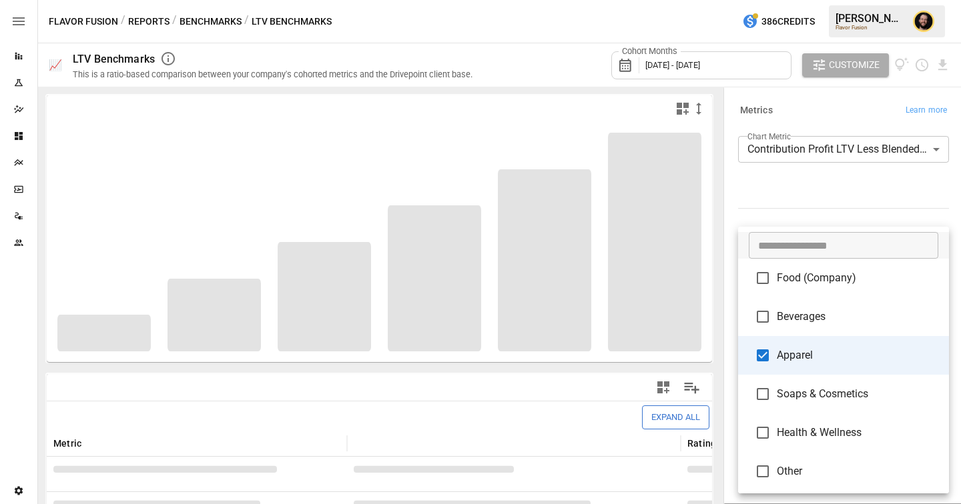
click at [819, 194] on div at bounding box center [480, 252] width 961 height 504
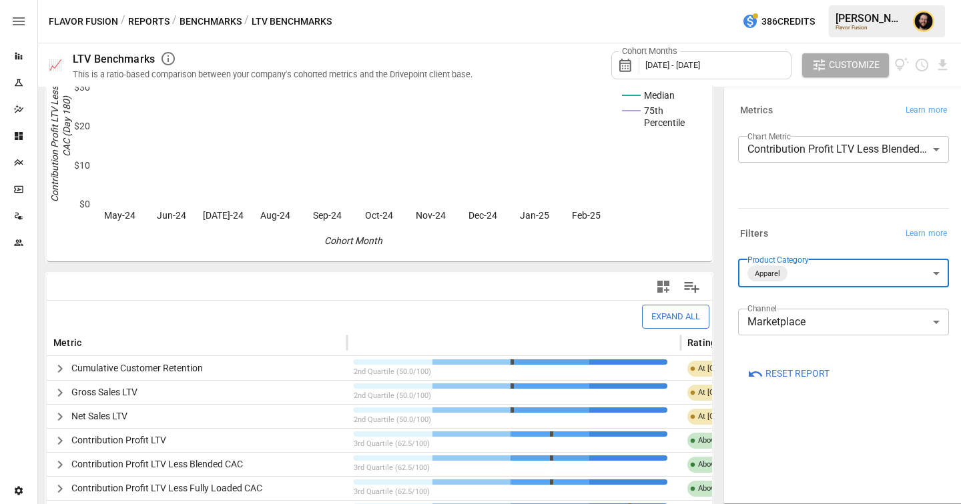
scroll to position [92, 0]
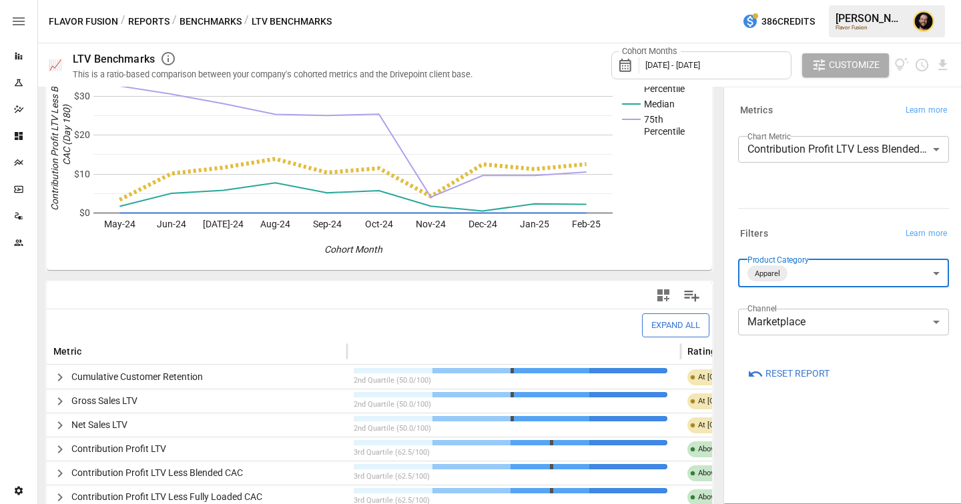
click at [826, 0] on body "Reports Experiments Dazzler Studio Dashboards Plans SmartModel ™ Data Sources T…" at bounding box center [480, 0] width 961 height 0
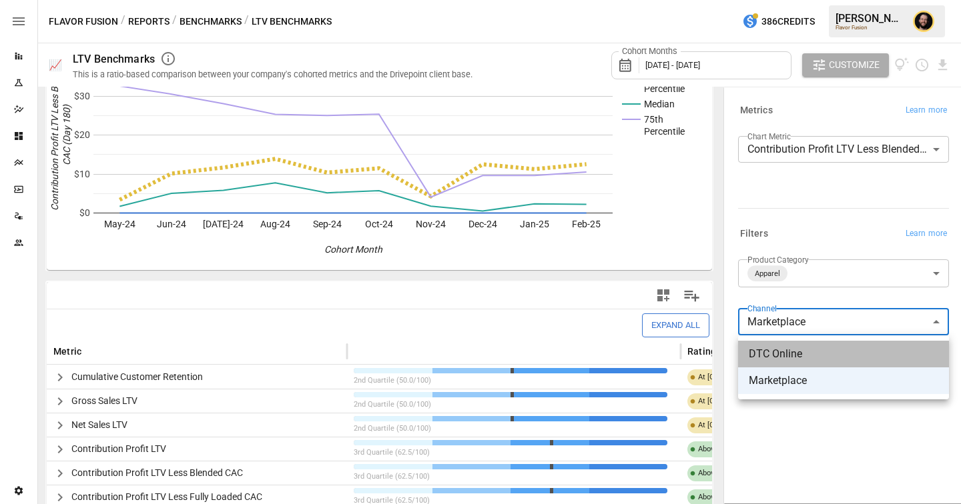
click at [795, 358] on span "DTC Online" at bounding box center [844, 354] width 190 height 16
type input "**********"
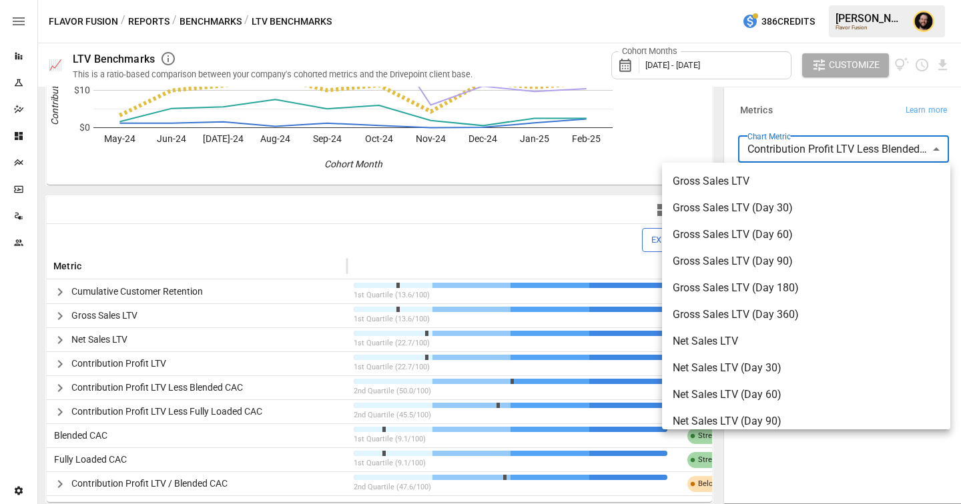
scroll to position [92, 0]
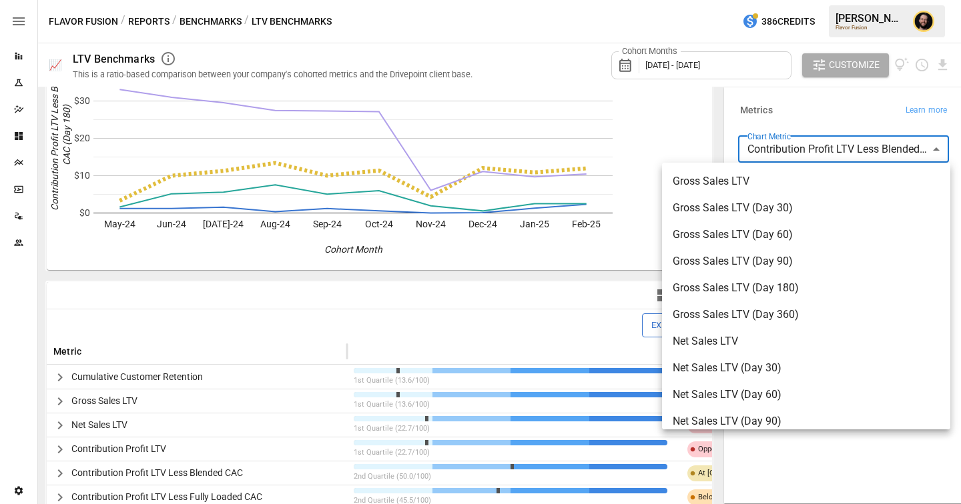
click at [811, 0] on body "Reports Experiments Dazzler Studio Dashboards Plans SmartModel ™ Data Sources T…" at bounding box center [480, 0] width 961 height 0
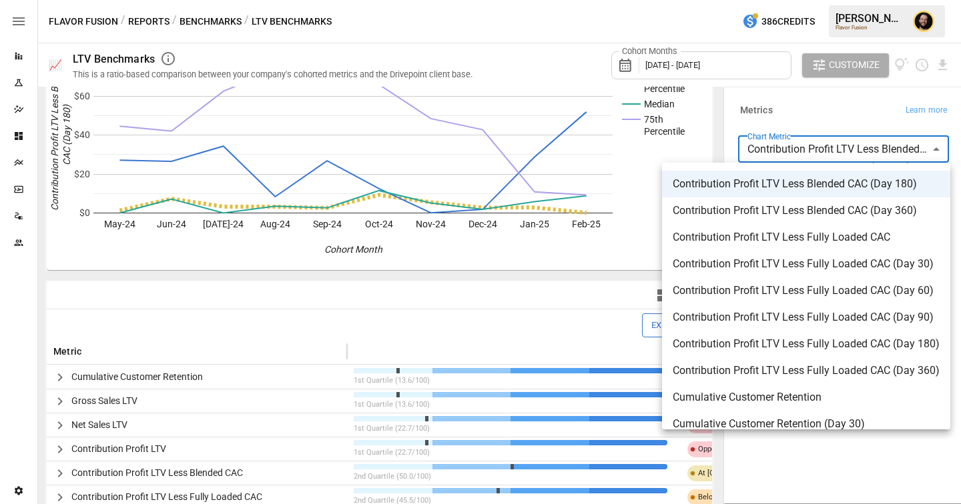
scroll to position [666, 0]
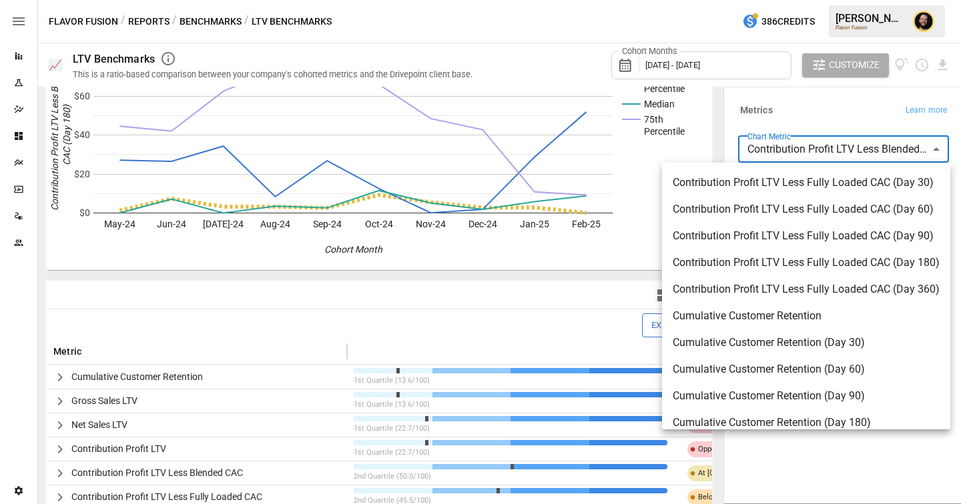
click at [780, 292] on span "Contribution Profit LTV Less Fully Loaded CAC (Day 360)" at bounding box center [806, 290] width 267 height 16
type input "**********"
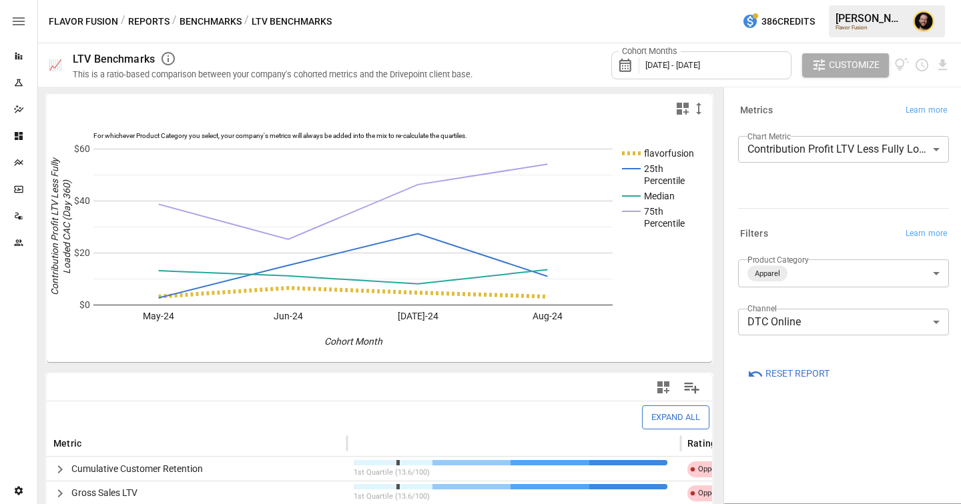
click at [664, 73] on div "Cohort Months May 2024 - May 2025" at bounding box center [701, 65] width 180 height 28
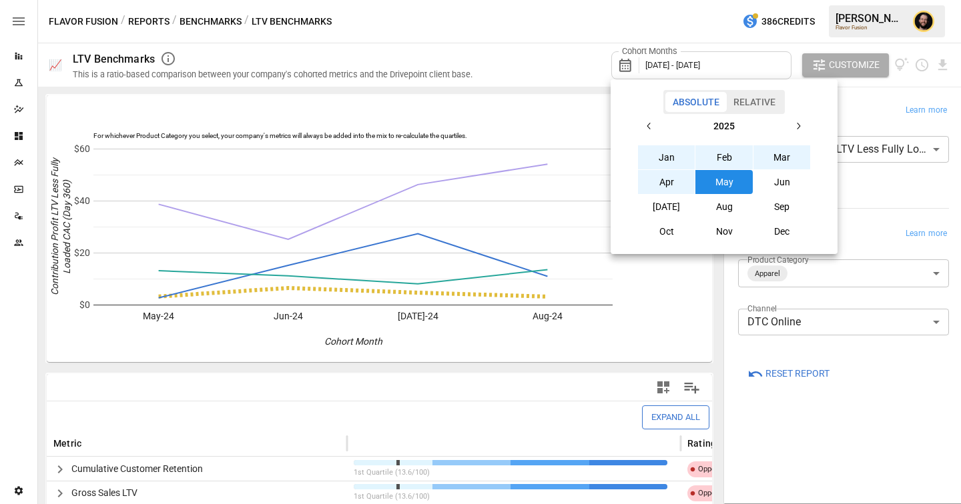
click at [552, 107] on div at bounding box center [480, 252] width 961 height 504
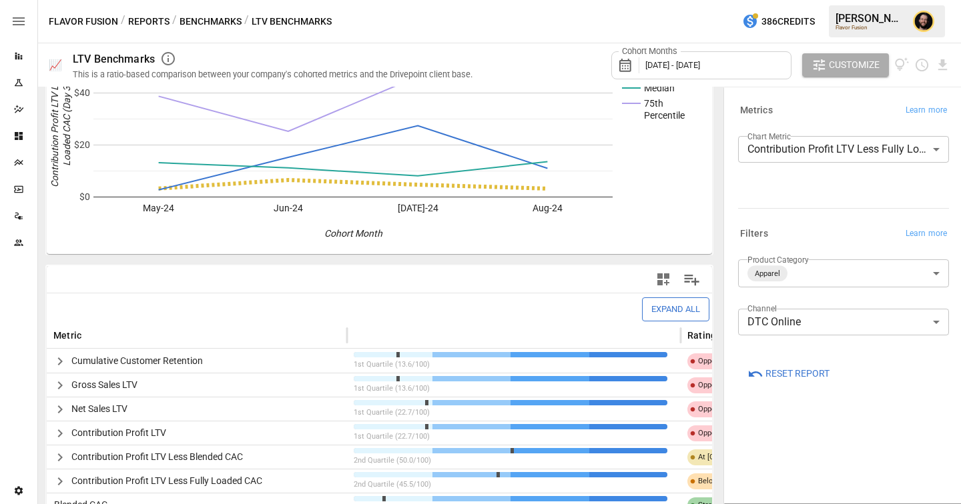
scroll to position [177, 0]
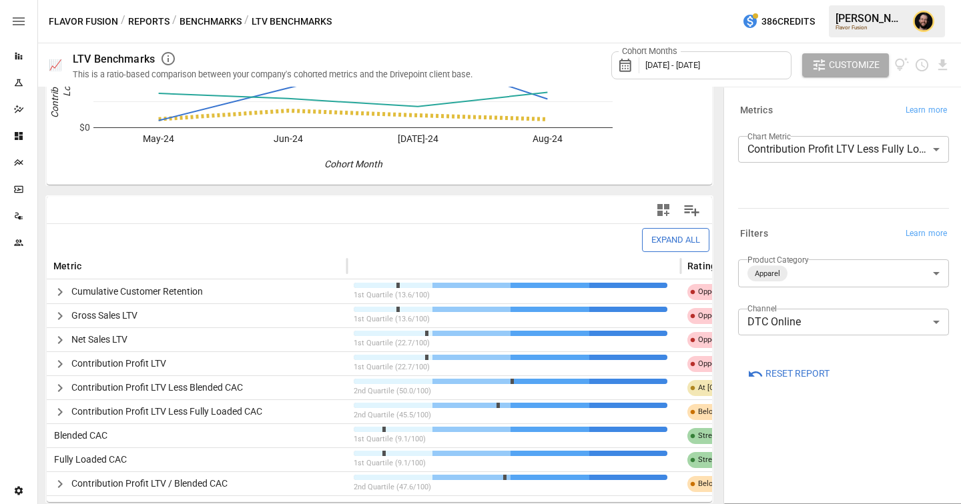
click at [55, 365] on icon "button" at bounding box center [60, 364] width 16 height 16
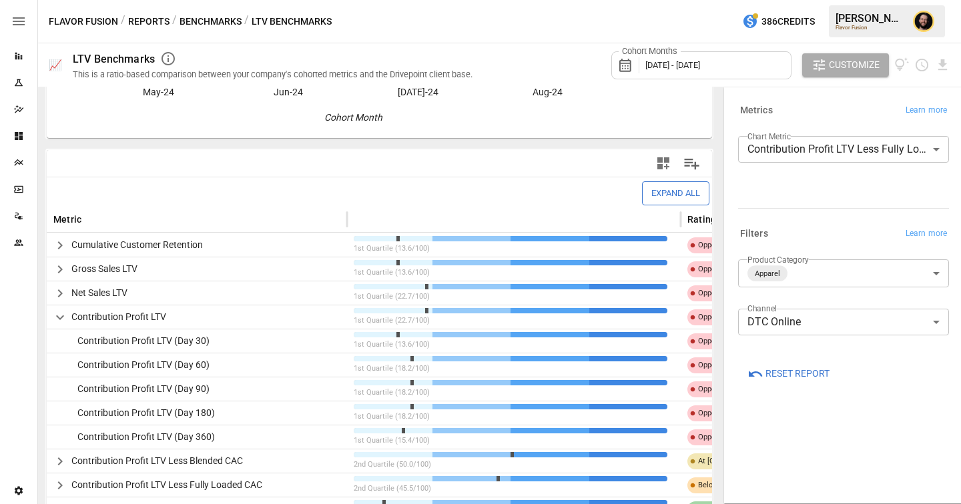
scroll to position [225, 0]
click at [665, 65] on span "May 2024 - May 2025" at bounding box center [672, 65] width 55 height 10
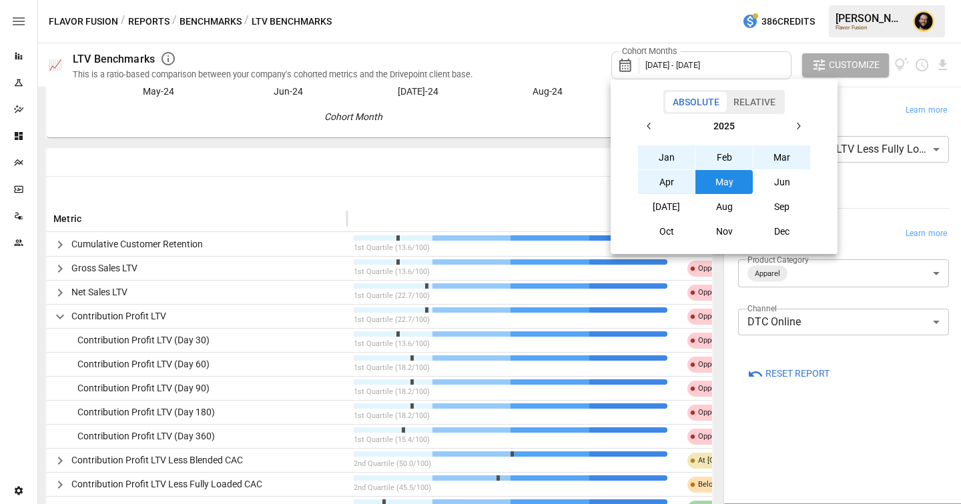
click at [667, 160] on button "Jan" at bounding box center [666, 157] width 57 height 24
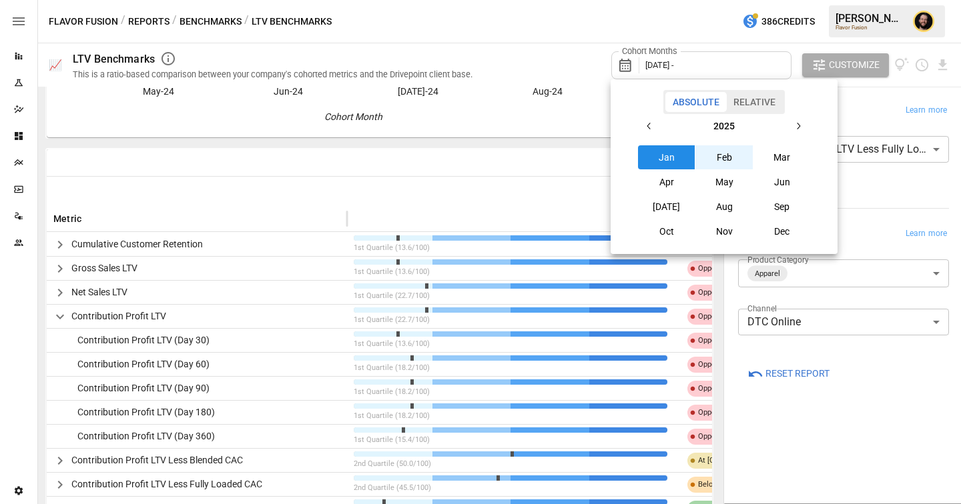
click at [721, 161] on button "Feb" at bounding box center [723, 157] width 57 height 24
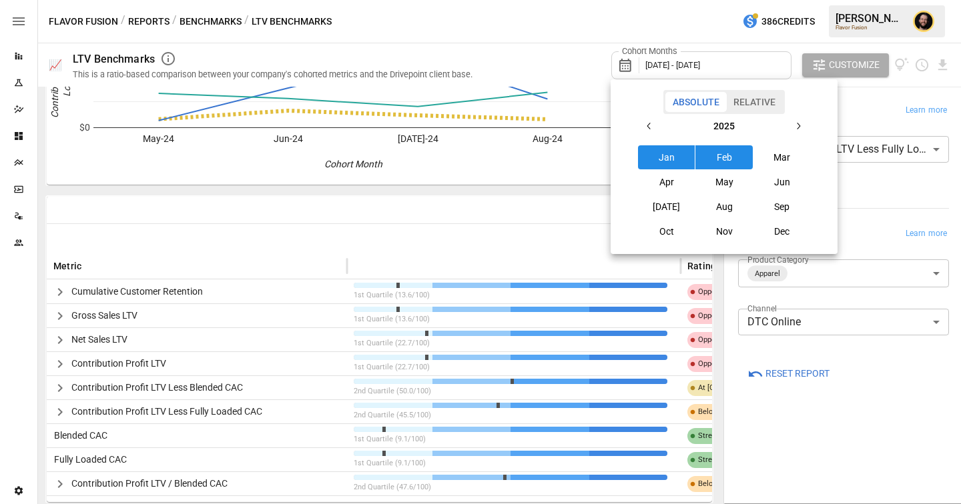
scroll to position [153, 0]
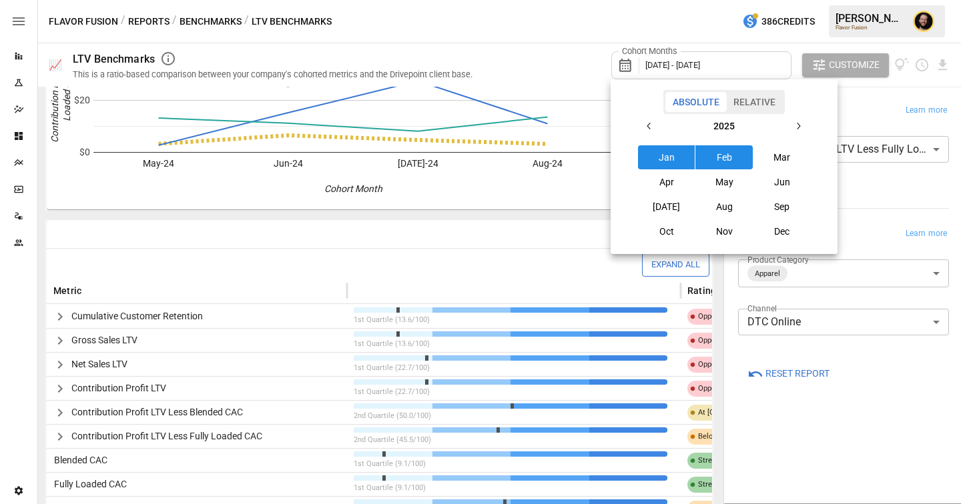
click at [878, 214] on div at bounding box center [480, 252] width 961 height 504
